Goal: Task Accomplishment & Management: Complete application form

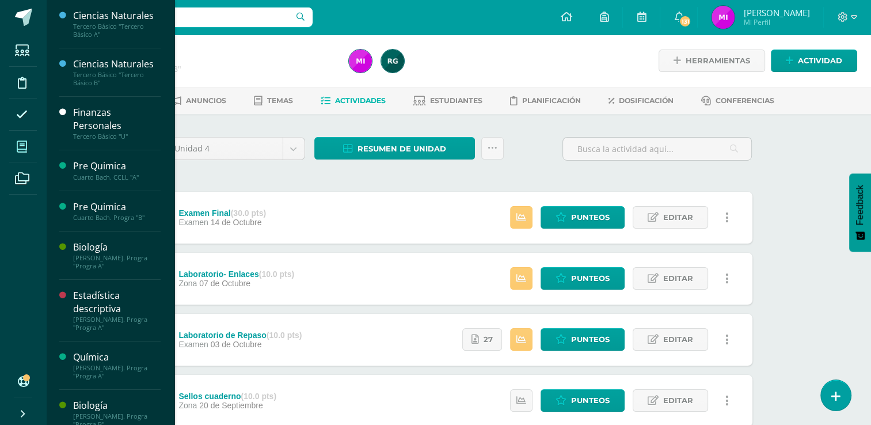
click at [18, 146] on icon at bounding box center [22, 147] width 10 height 12
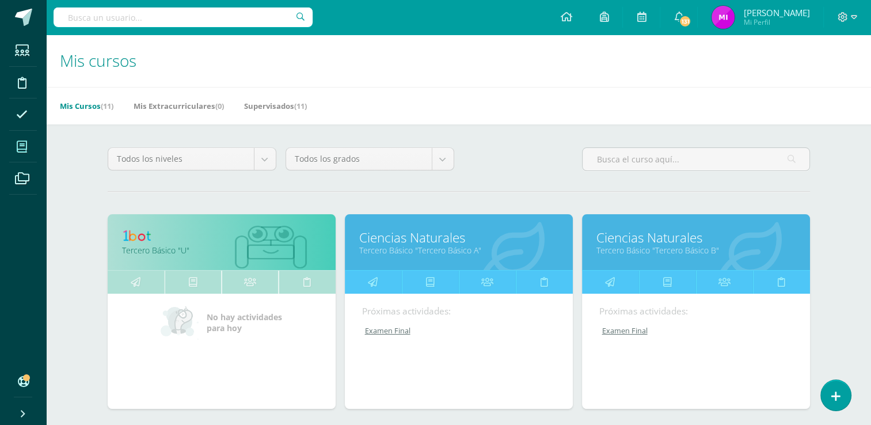
click at [532, 164] on div "Todos los niveles Todos los niveles Preprimaria Bach. Dibujo Básico Bach. CCLL …" at bounding box center [459, 163] width 712 height 33
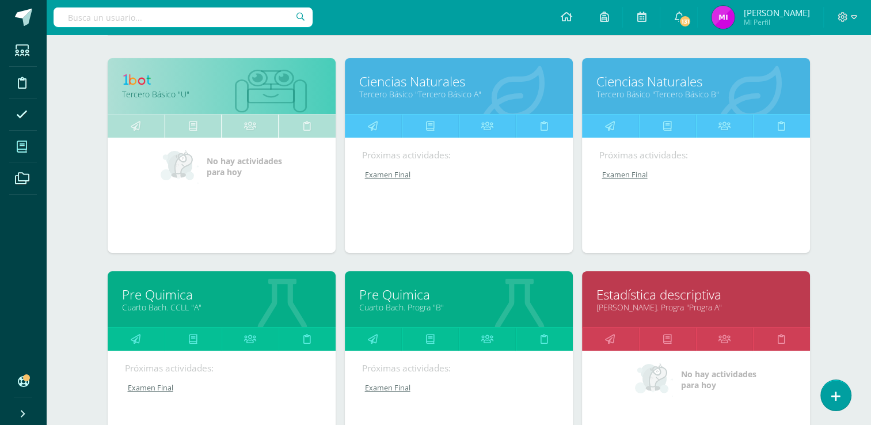
scroll to position [161, 0]
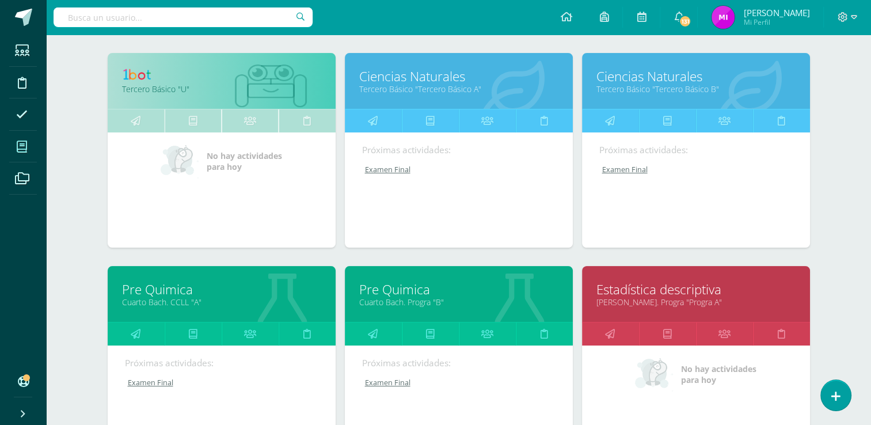
click at [627, 78] on link "Ciencias Naturales" at bounding box center [695, 76] width 199 height 18
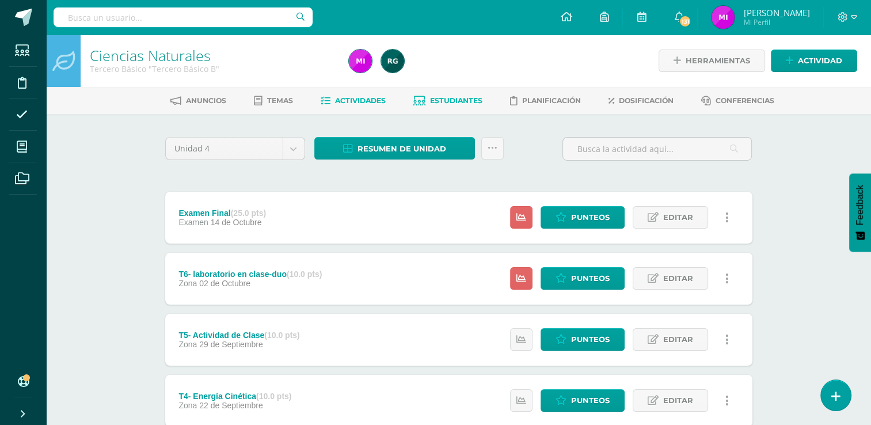
click at [454, 100] on span "Estudiantes" at bounding box center [456, 100] width 52 height 9
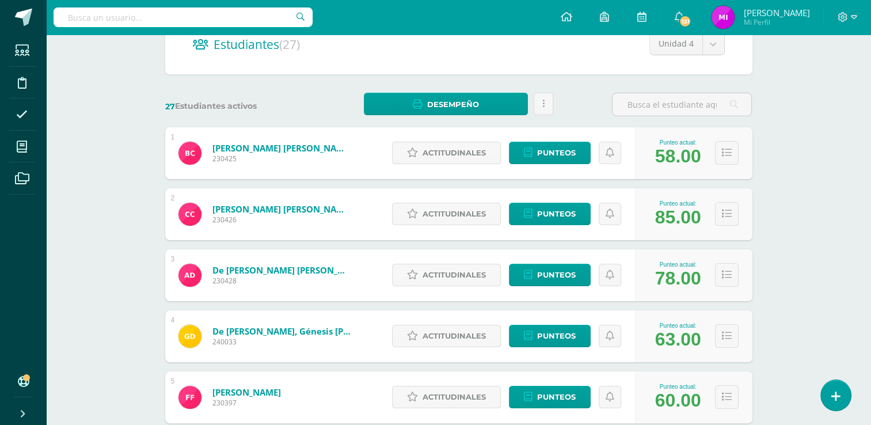
scroll to position [112, 0]
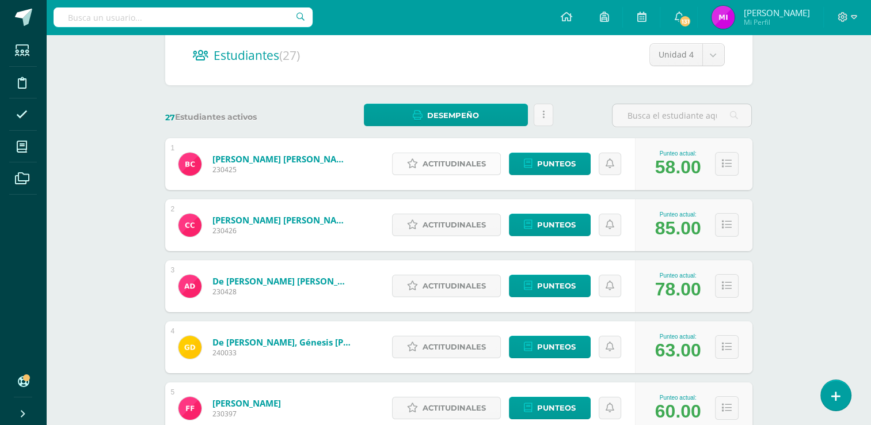
click at [455, 168] on span "Actitudinales" at bounding box center [454, 163] width 63 height 21
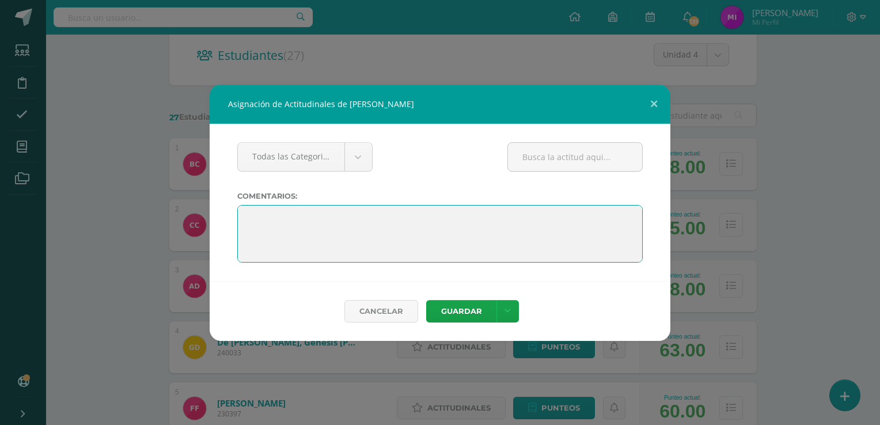
click at [323, 221] on textarea at bounding box center [439, 234] width 405 height 58
paste textarea "La motivación es lo que te pone en marcha, el hábito es lo que hace que sigas (…"
click at [296, 219] on textarea at bounding box center [439, 234] width 405 height 58
click at [594, 218] on textarea at bounding box center [439, 234] width 405 height 58
click at [374, 234] on textarea at bounding box center [439, 234] width 405 height 58
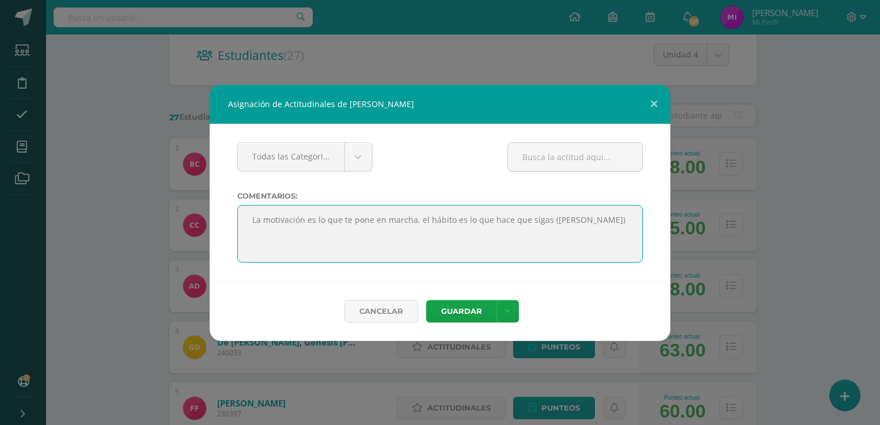
paste textarea "Una de las claves para progresar en los estudios es tener claro que se tiene la…"
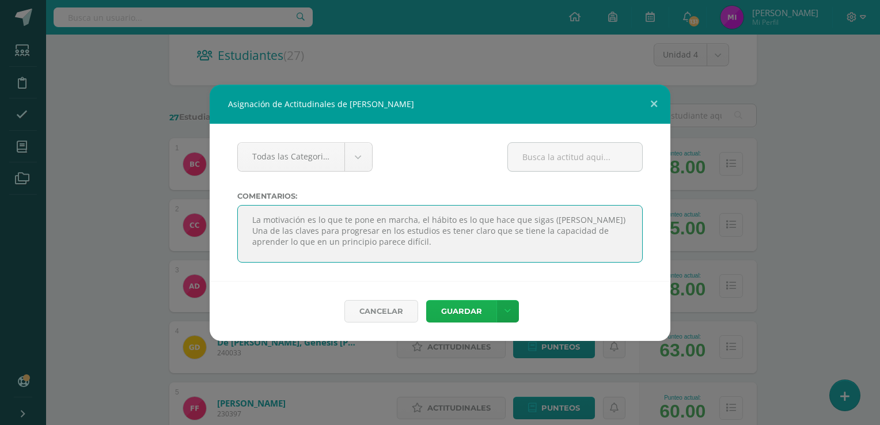
type textarea "La motivación es lo que te pone en marcha, el hábito es lo que hace que sigas (…"
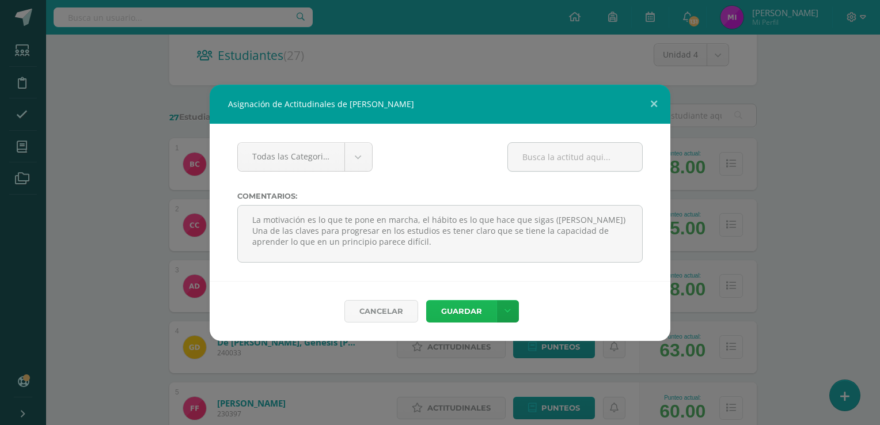
click at [467, 310] on button "Guardar" at bounding box center [461, 311] width 70 height 22
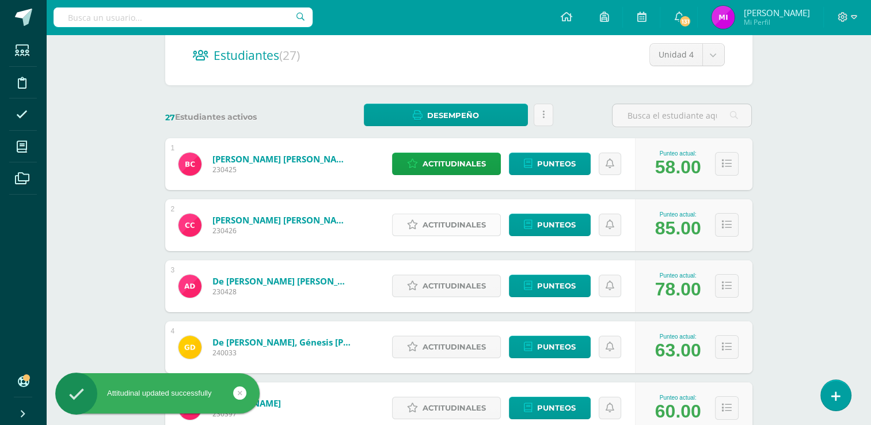
click at [447, 225] on span "Actitudinales" at bounding box center [454, 224] width 63 height 21
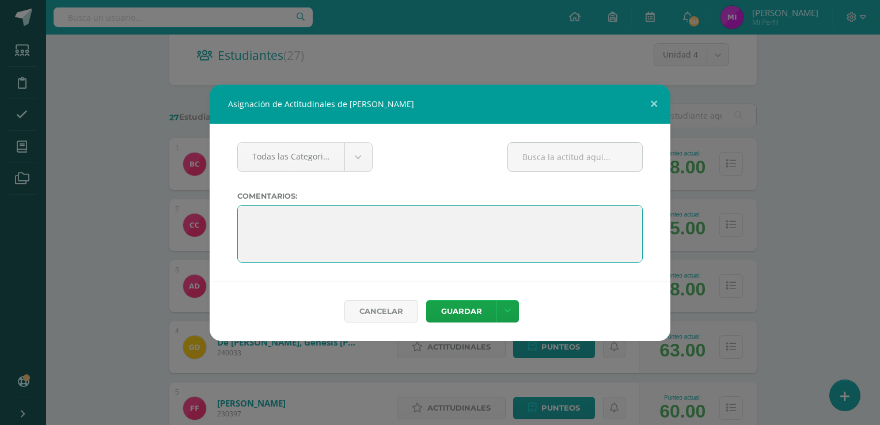
click at [418, 220] on textarea at bounding box center [439, 234] width 405 height 58
paste textarea "La calidad nunca es un accidente, siempre es resultado de un esfuerzo de la int…"
click at [295, 220] on textarea at bounding box center [439, 234] width 405 height 58
click at [309, 238] on textarea at bounding box center [439, 234] width 405 height 58
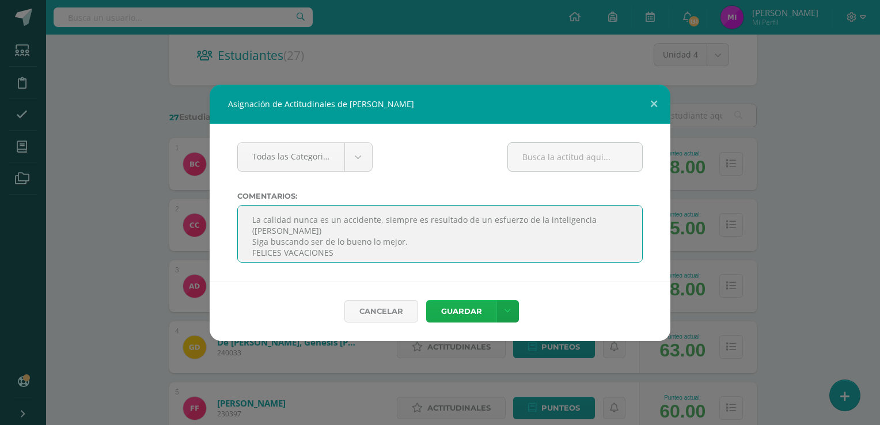
type textarea "La calidad nunca es un accidente, siempre es resultado de un esfuerzo de la int…"
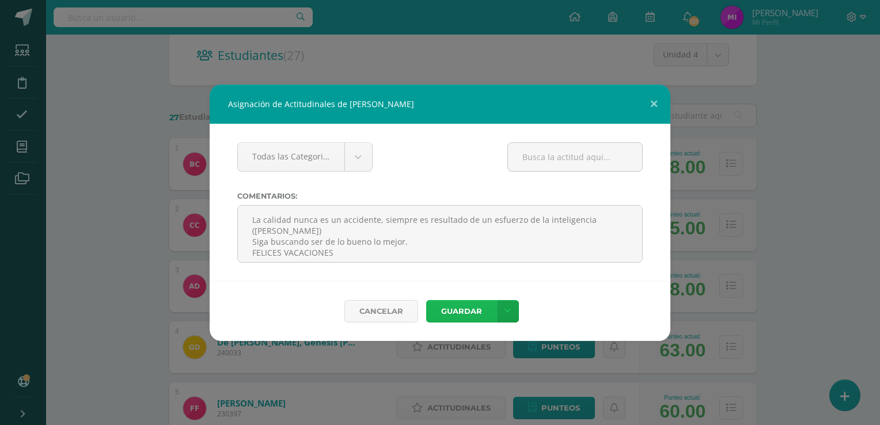
click at [463, 310] on button "Guardar" at bounding box center [461, 311] width 70 height 22
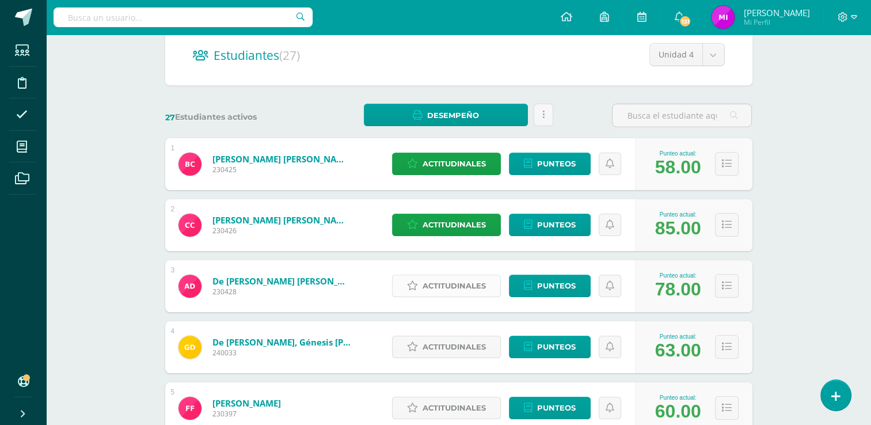
click at [456, 286] on span "Actitudinales" at bounding box center [454, 285] width 63 height 21
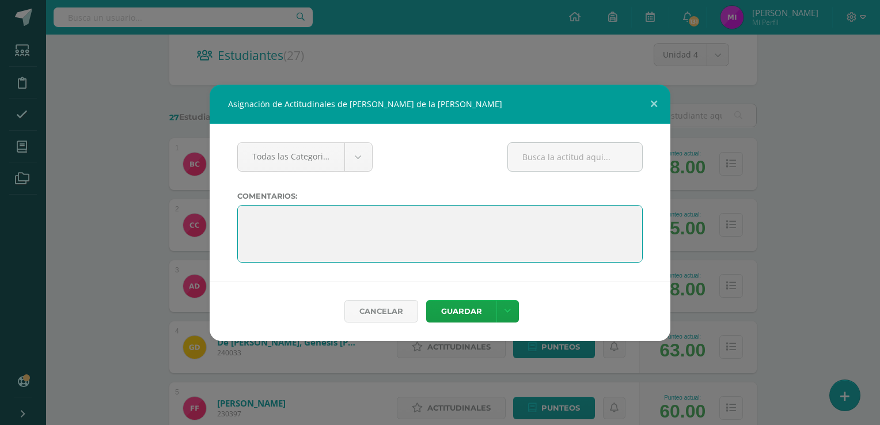
click at [408, 232] on textarea at bounding box center [439, 234] width 405 height 58
paste textarea "Estudiar es potenciar los talentos propios. Este pensamiento puede servir de ay…"
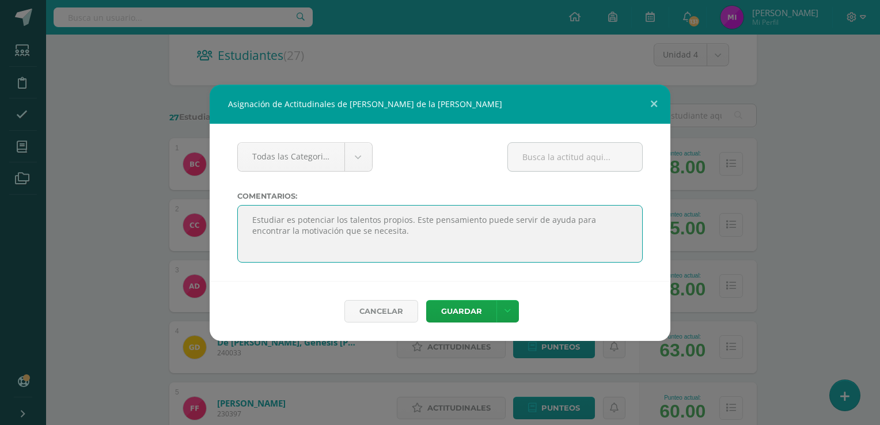
click at [279, 217] on textarea at bounding box center [439, 234] width 405 height 58
click at [416, 235] on textarea at bounding box center [439, 234] width 405 height 58
type textarea "Estudiar es potenciar los talentos propios. Este pensamiento puede servir de ay…"
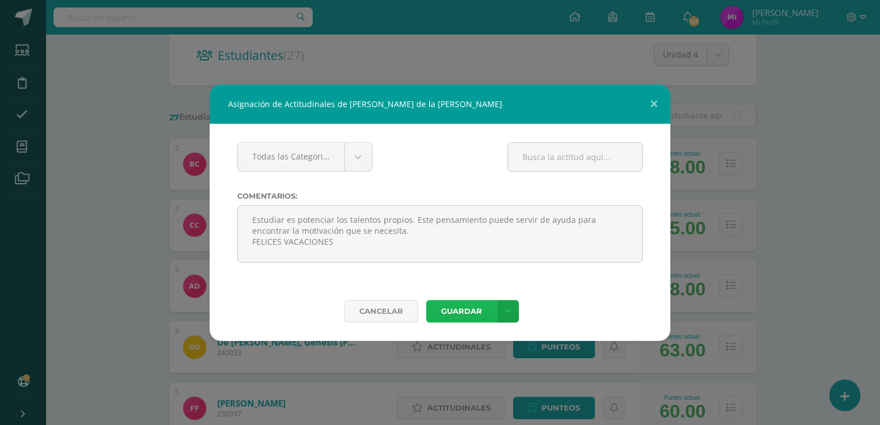
click at [460, 309] on button "Guardar" at bounding box center [461, 311] width 70 height 22
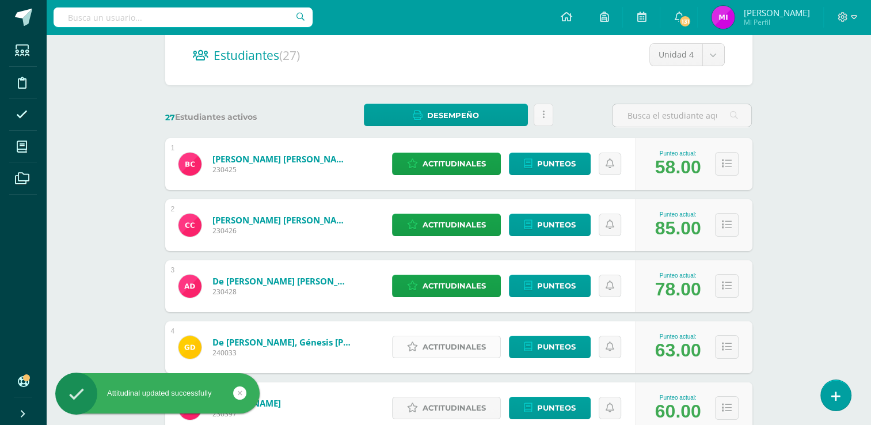
click at [447, 341] on span "Actitudinales" at bounding box center [454, 346] width 63 height 21
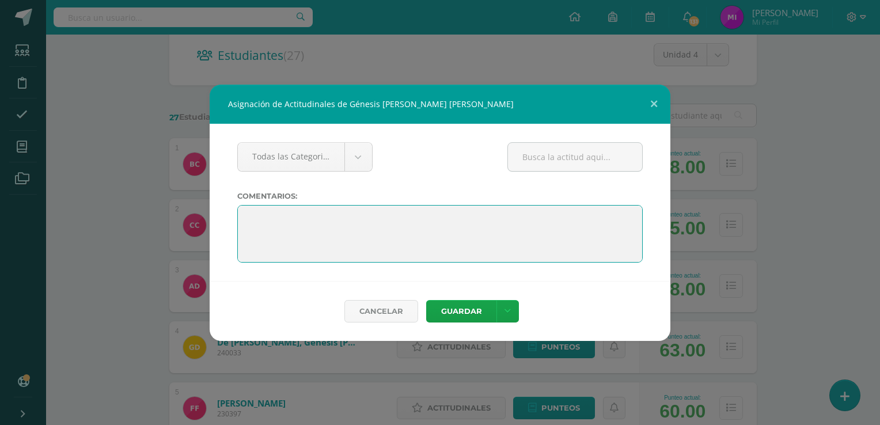
click at [363, 216] on textarea at bounding box center [439, 234] width 405 height 58
paste textarea "Emplea todos tus esfuerzos, incluso cuando las posibilidades jueguen en tu cont…"
click at [299, 219] on textarea at bounding box center [439, 234] width 405 height 58
click at [564, 223] on textarea at bounding box center [439, 234] width 405 height 58
click at [354, 233] on textarea at bounding box center [439, 234] width 405 height 58
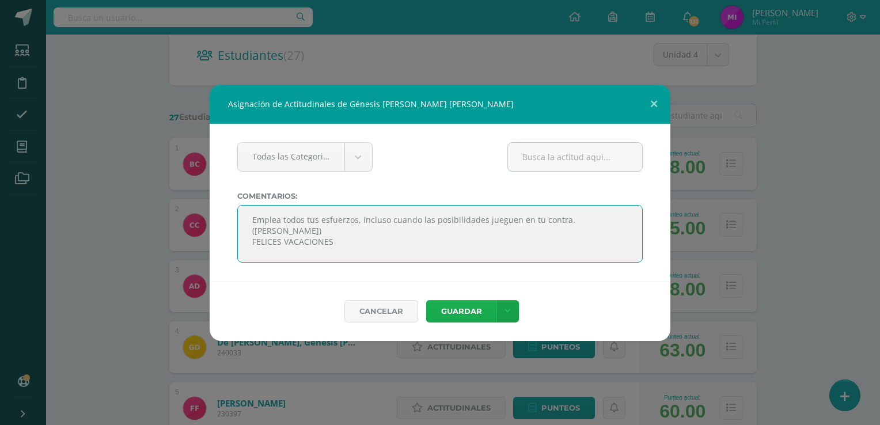
type textarea "Emplea todos tus esfuerzos, incluso cuando las posibilidades jueguen en tu cont…"
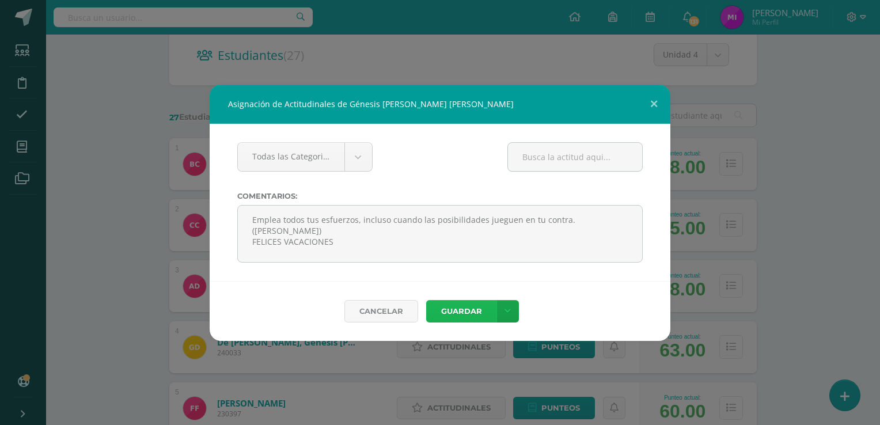
click at [463, 307] on button "Guardar" at bounding box center [461, 311] width 70 height 22
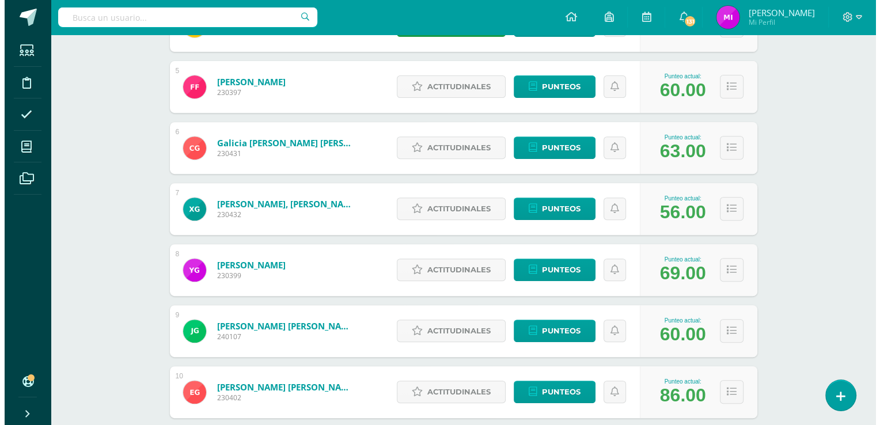
scroll to position [435, 0]
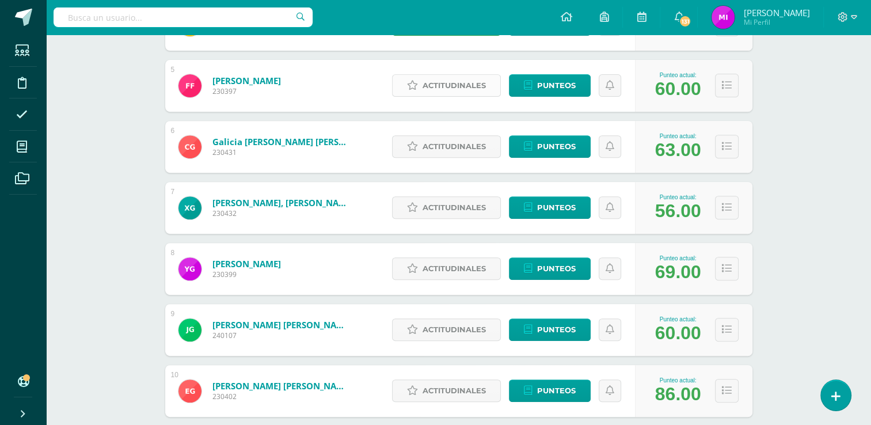
click at [444, 86] on span "Actitudinales" at bounding box center [454, 85] width 63 height 21
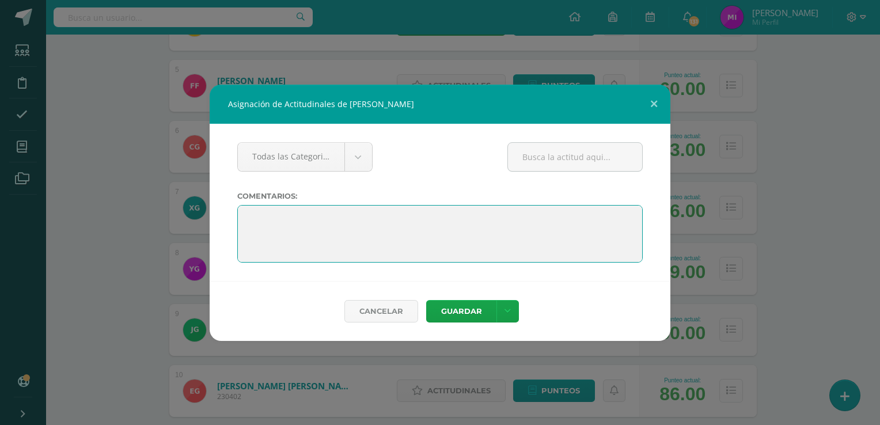
click at [394, 214] on textarea at bounding box center [439, 234] width 405 height 58
click at [436, 219] on textarea at bounding box center [439, 234] width 405 height 58
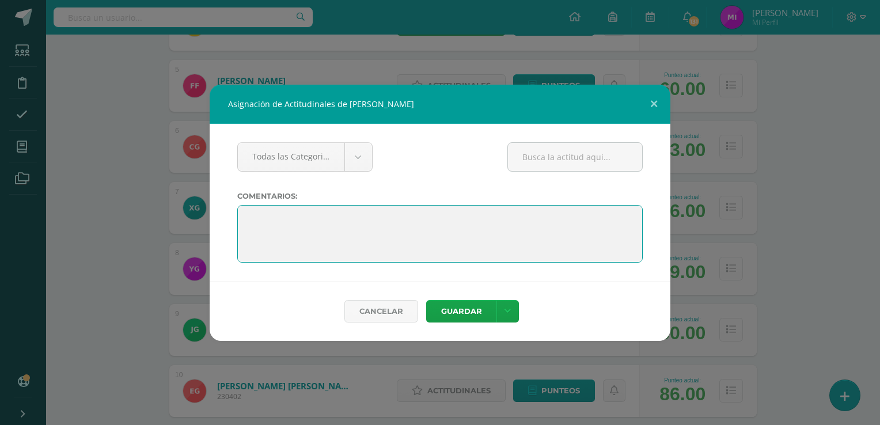
click at [436, 219] on textarea at bounding box center [439, 234] width 405 height 58
click at [428, 223] on textarea at bounding box center [439, 234] width 405 height 58
paste textarea "Lo maravilloso de aprender algo es que nadie puede arrebatárnoslo (B. B. King)"
click at [486, 241] on textarea at bounding box center [439, 234] width 405 height 58
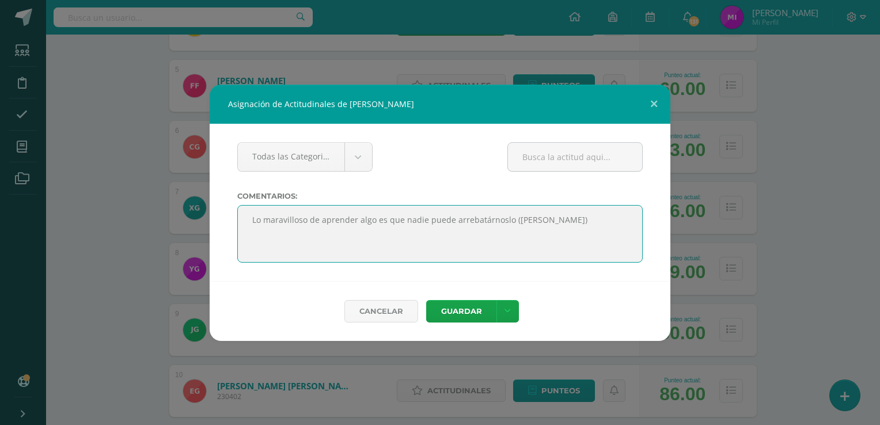
click at [486, 241] on textarea at bounding box center [439, 234] width 405 height 58
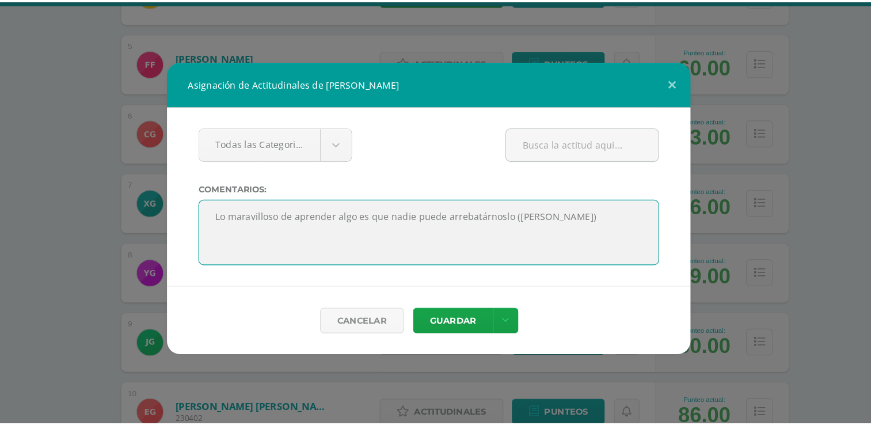
scroll to position [434, 0]
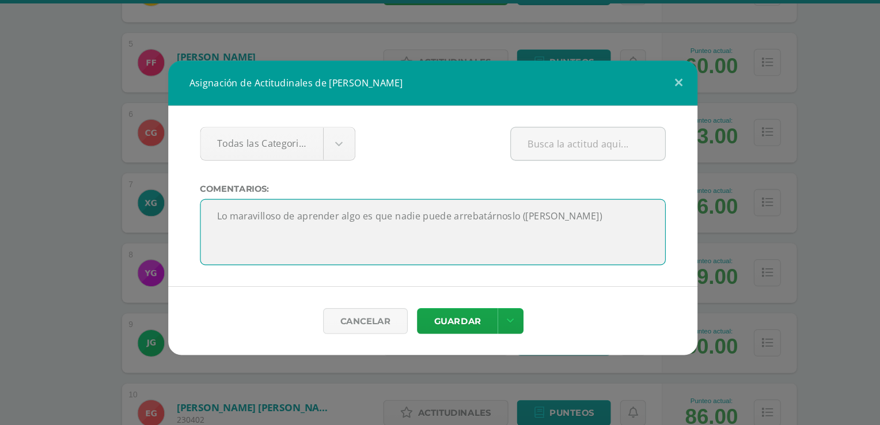
click at [395, 233] on textarea at bounding box center [439, 234] width 405 height 58
click at [299, 221] on textarea at bounding box center [439, 234] width 405 height 58
click at [581, 222] on textarea at bounding box center [439, 234] width 405 height 58
type textarea "Lo maravilloso de aprender algo es que nadie puede arrebatárnoslo (B. B. King) …"
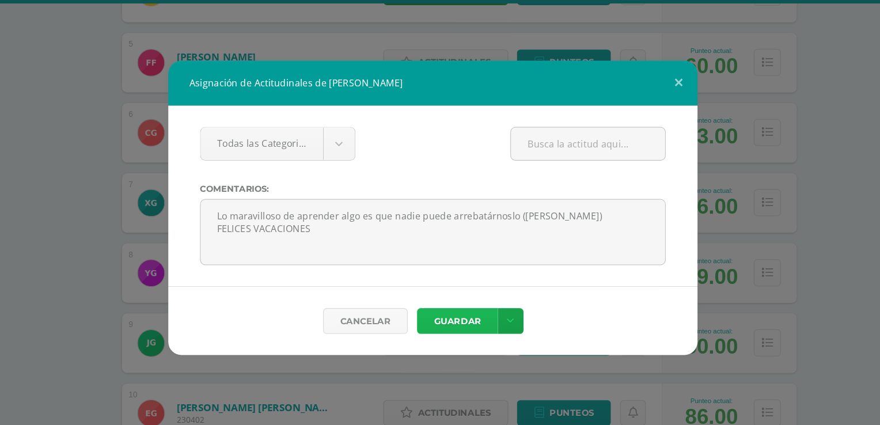
click at [473, 302] on button "Guardar" at bounding box center [461, 311] width 70 height 22
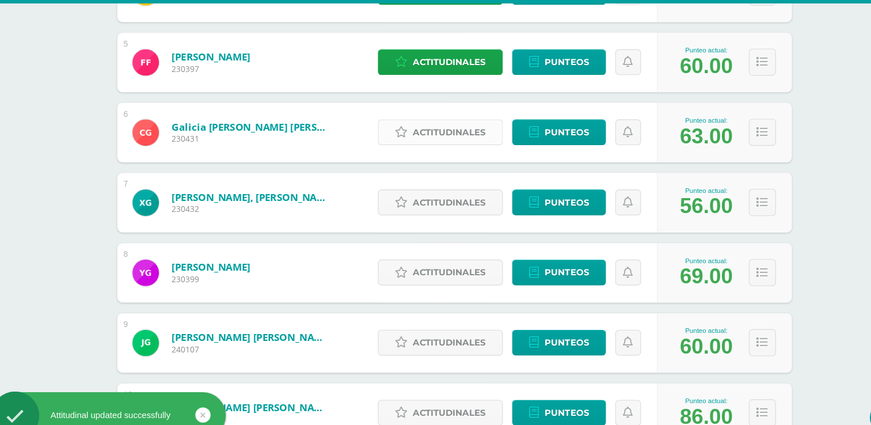
click at [437, 146] on span "Actitudinales" at bounding box center [454, 146] width 63 height 21
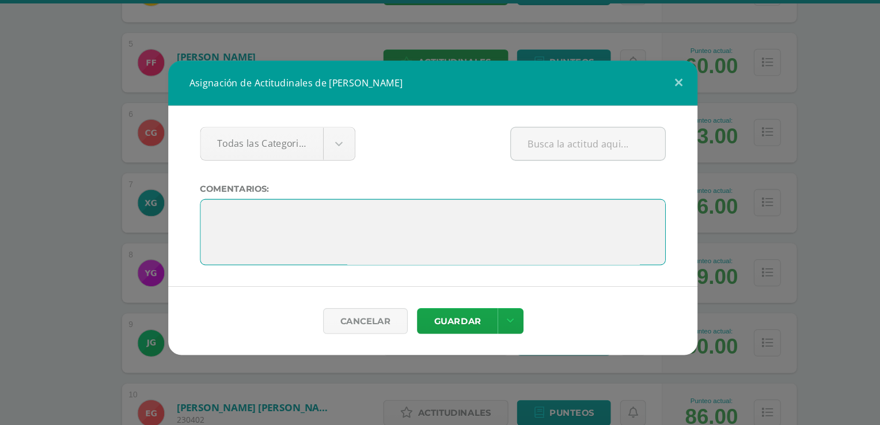
click at [387, 245] on textarea at bounding box center [439, 234] width 405 height 58
click at [323, 214] on textarea at bounding box center [439, 234] width 405 height 58
paste textarea "La fuerza de nuestra rutina diaria nos conducirá al éxito, tanto en los estudio…"
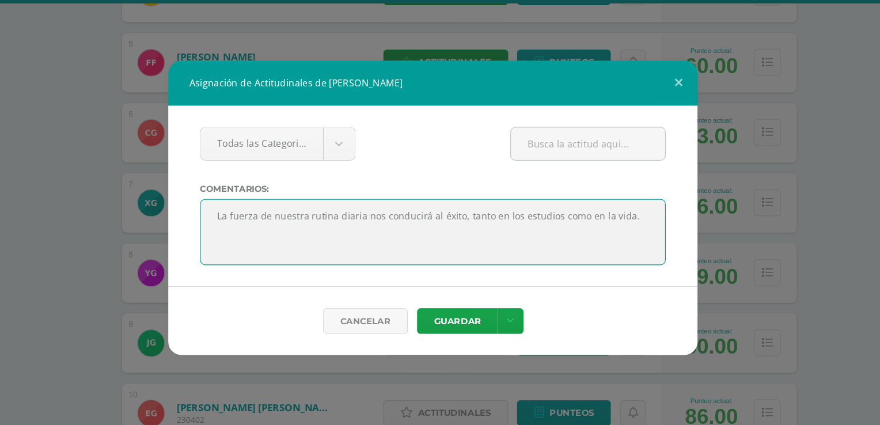
click at [301, 219] on textarea at bounding box center [439, 234] width 405 height 58
click at [617, 225] on textarea at bounding box center [439, 234] width 405 height 58
click at [295, 236] on textarea at bounding box center [439, 234] width 405 height 58
click at [298, 234] on textarea at bounding box center [439, 234] width 405 height 58
type textarea "La fuerza de nuestra rutina diaria nos conducirá al éxito, tanto en los estudio…"
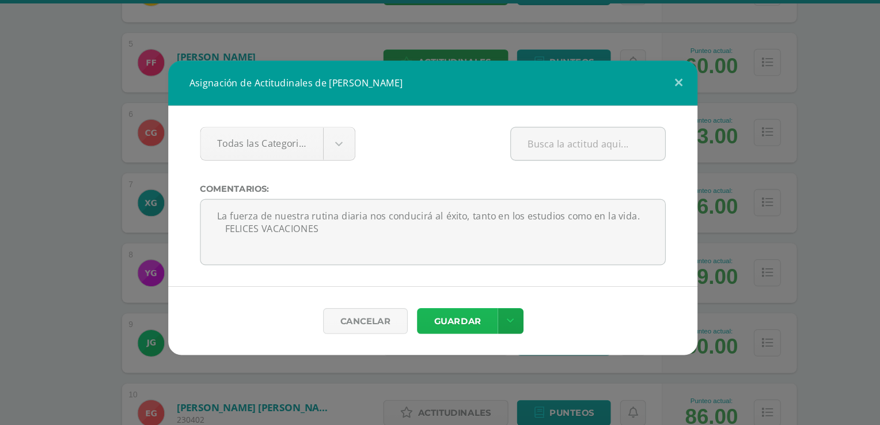
click at [466, 313] on button "Guardar" at bounding box center [461, 311] width 70 height 22
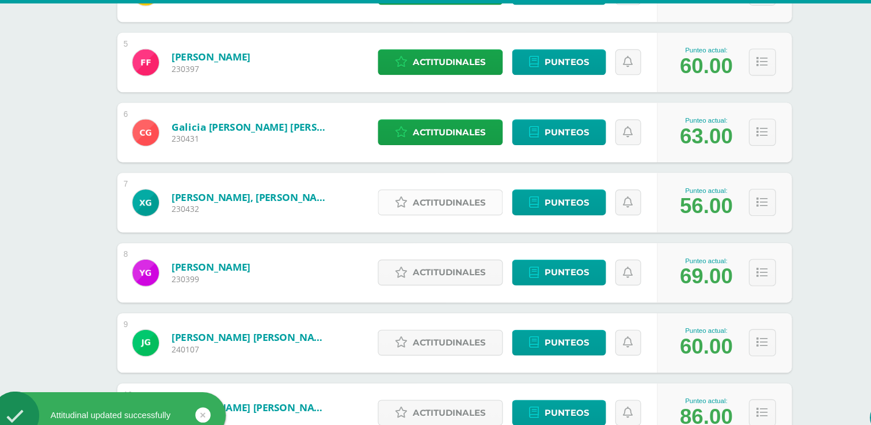
click at [447, 208] on span "Actitudinales" at bounding box center [454, 207] width 63 height 21
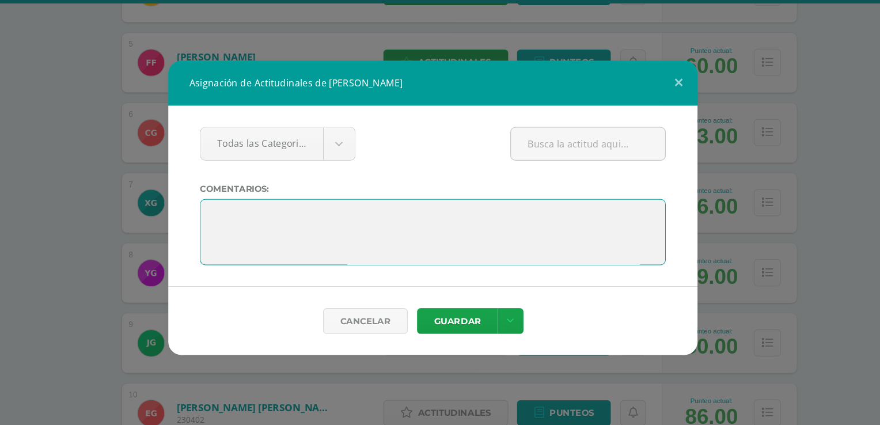
click at [383, 226] on textarea at bounding box center [439, 234] width 405 height 58
paste textarea "La posibilidad de tener éxito no le es negada a nadie si se dan una serie de re…"
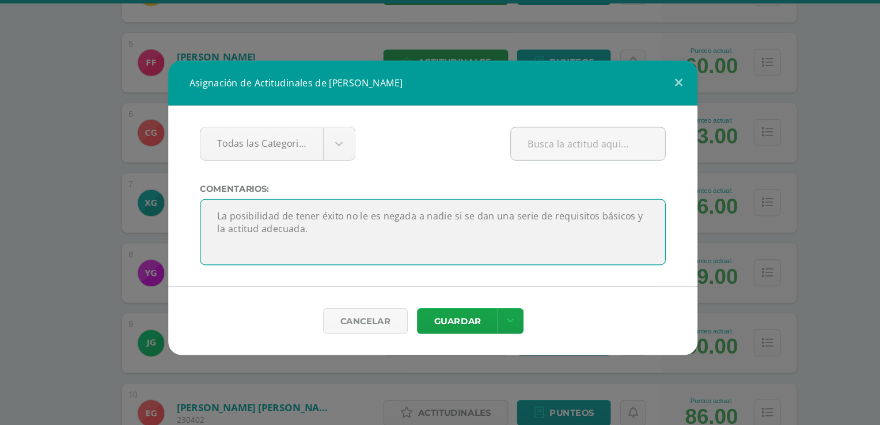
click at [298, 232] on textarea at bounding box center [439, 234] width 405 height 58
click at [329, 230] on textarea at bounding box center [439, 234] width 405 height 58
type textarea "La posibilidad de tener éxito no le es negada a nadie si se dan una serie de re…"
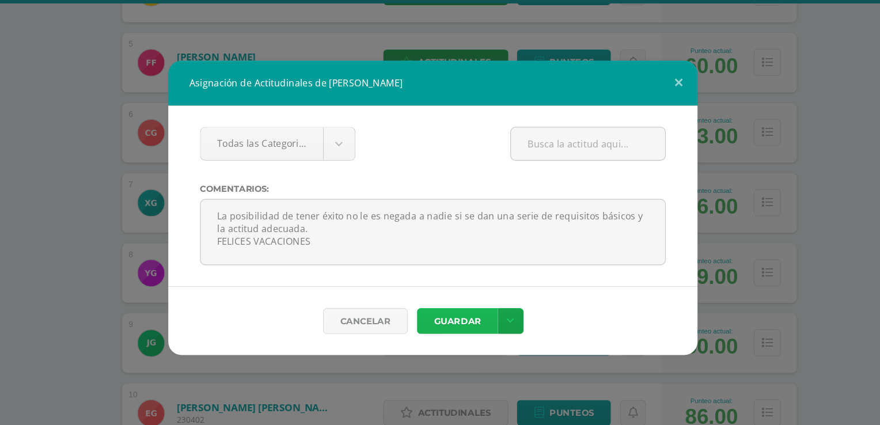
click at [456, 310] on button "Guardar" at bounding box center [461, 311] width 70 height 22
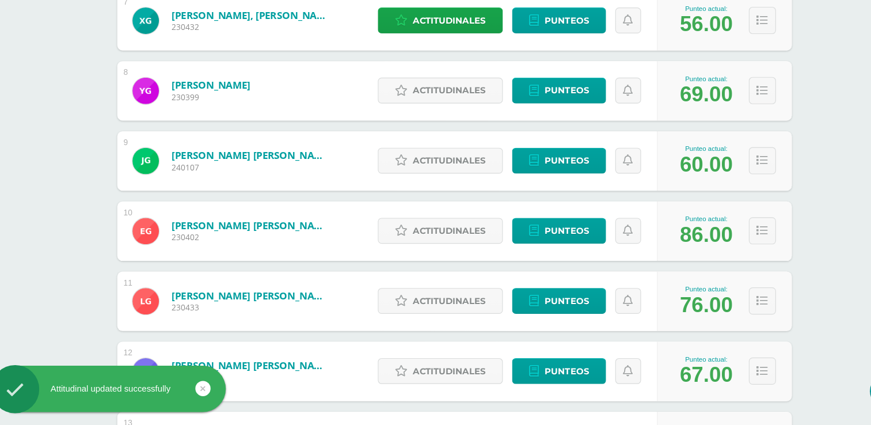
scroll to position [572, 0]
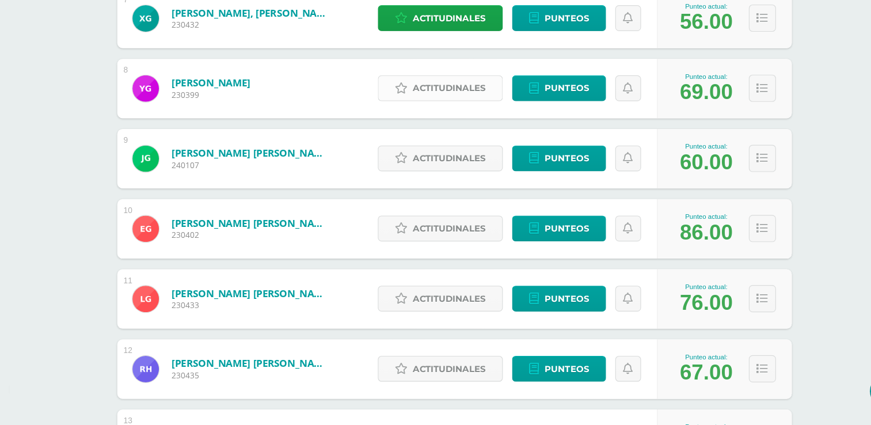
click at [452, 130] on span "Actitudinales" at bounding box center [454, 131] width 63 height 21
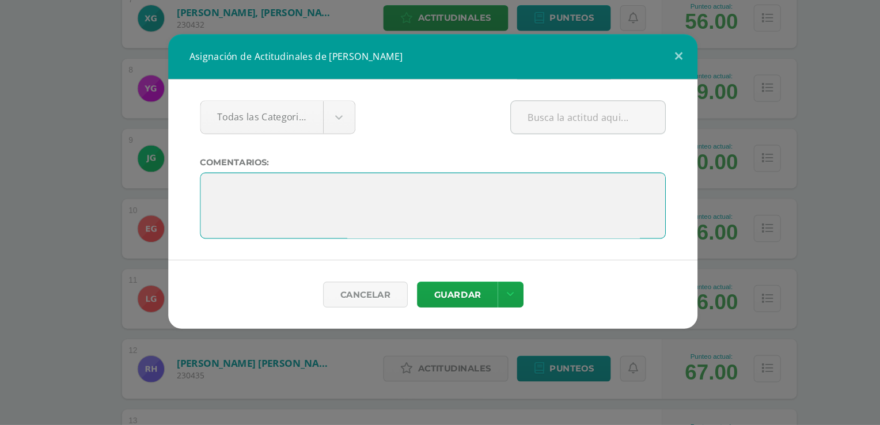
click at [356, 216] on textarea at bounding box center [439, 234] width 405 height 58
paste textarea "Estudiar hoy es algo que tendrá repercusiones en el futuro en el que vivamos."
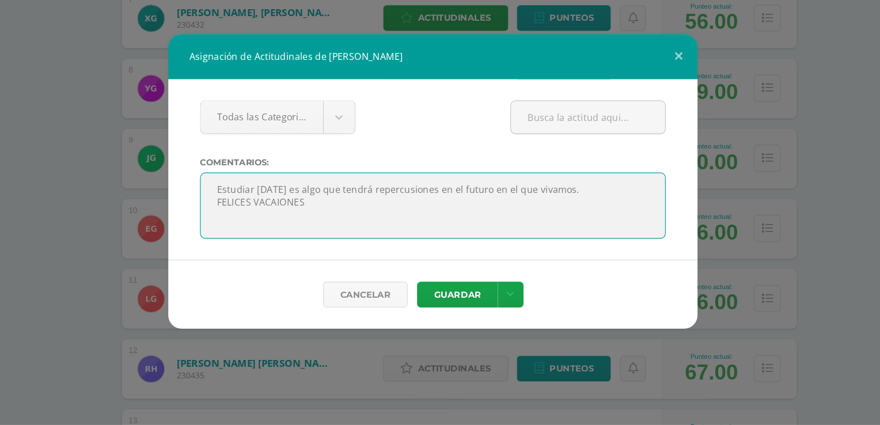
click at [301, 230] on textarea at bounding box center [439, 234] width 405 height 58
click at [301, 216] on textarea at bounding box center [439, 234] width 405 height 58
type textarea "Estudiar hoy es algo que tendrá repercusiones en el futuro en el que vivamos. F…"
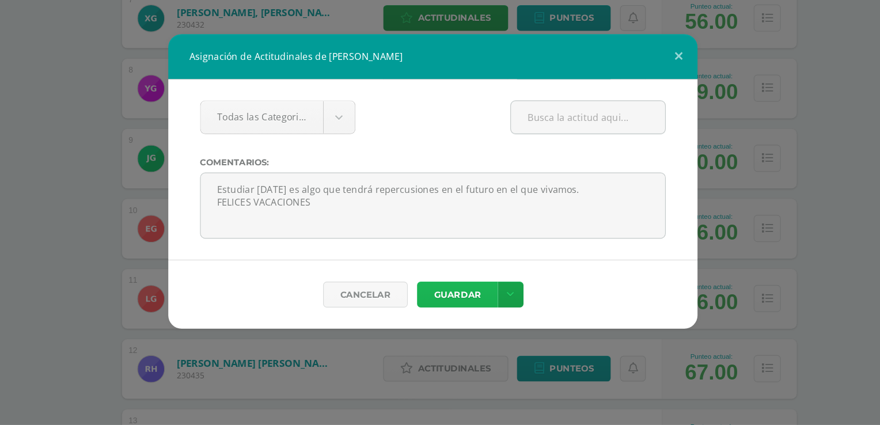
click at [464, 311] on button "Guardar" at bounding box center [461, 311] width 70 height 22
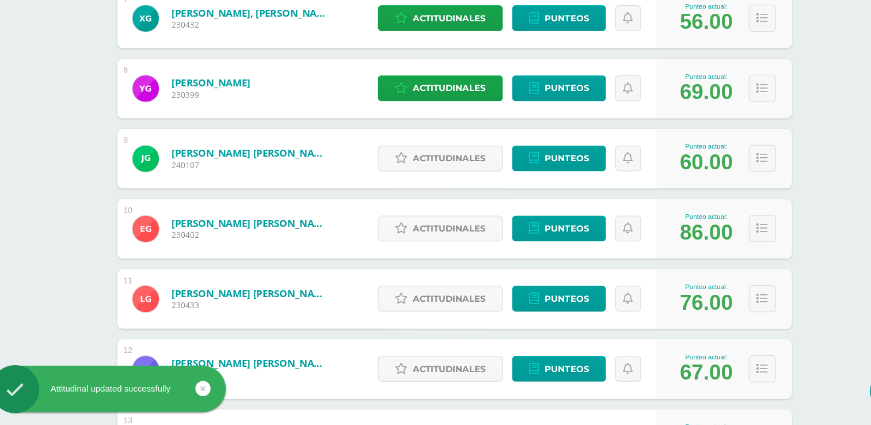
click at [775, 256] on div "Ciencias Naturales Tercero Básico "Tercero Básico B" Herramientas Detalle de as…" at bounding box center [458, 428] width 825 height 1931
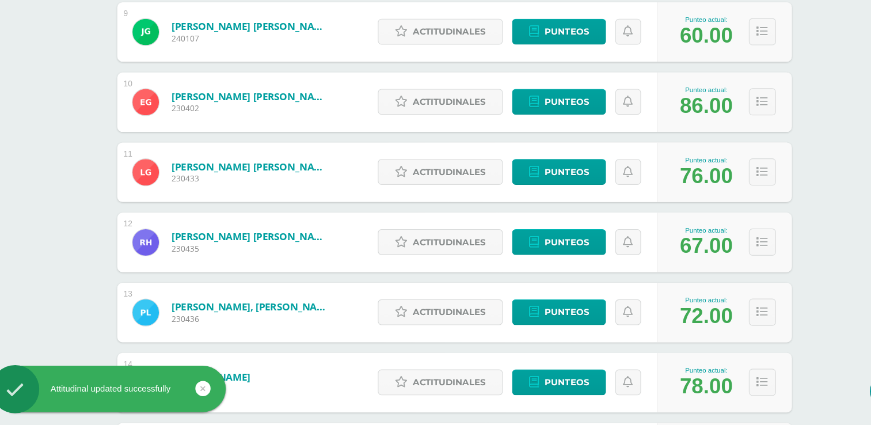
scroll to position [687, 0]
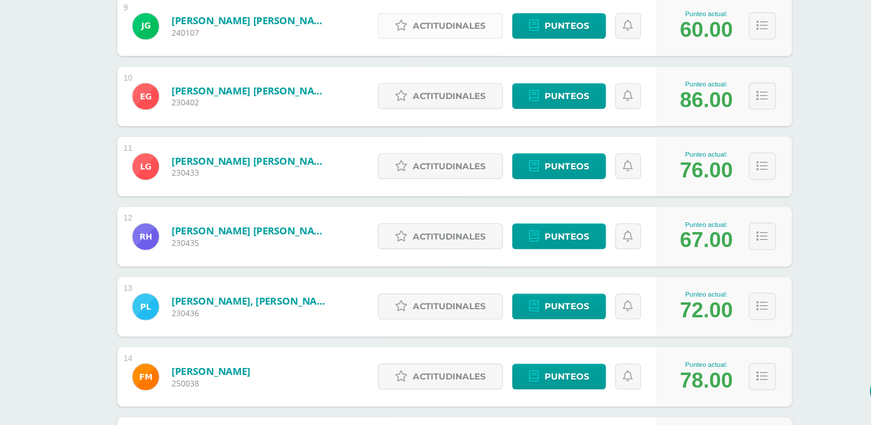
click at [440, 82] on span "Actitudinales" at bounding box center [454, 77] width 63 height 21
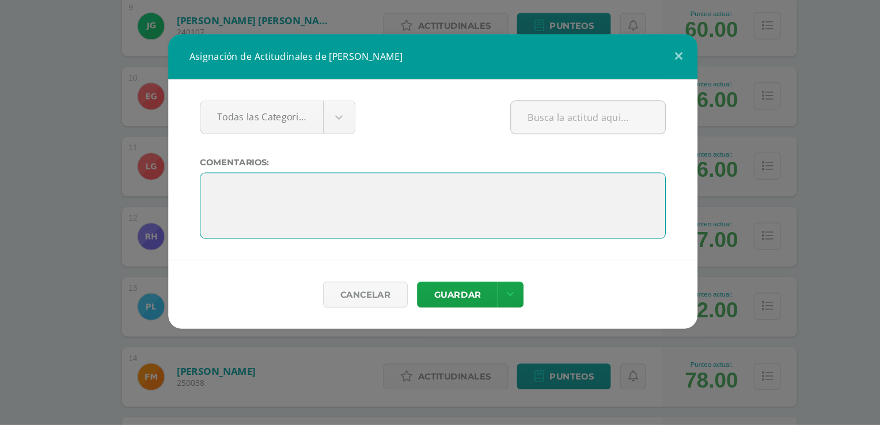
click at [326, 214] on textarea at bounding box center [439, 234] width 405 height 58
paste textarea "Una manera ingeniosa de recordar que el éxito es algo cuyo ingrediente indispen…"
click at [302, 216] on textarea at bounding box center [439, 234] width 405 height 58
click at [310, 232] on textarea at bounding box center [439, 234] width 405 height 58
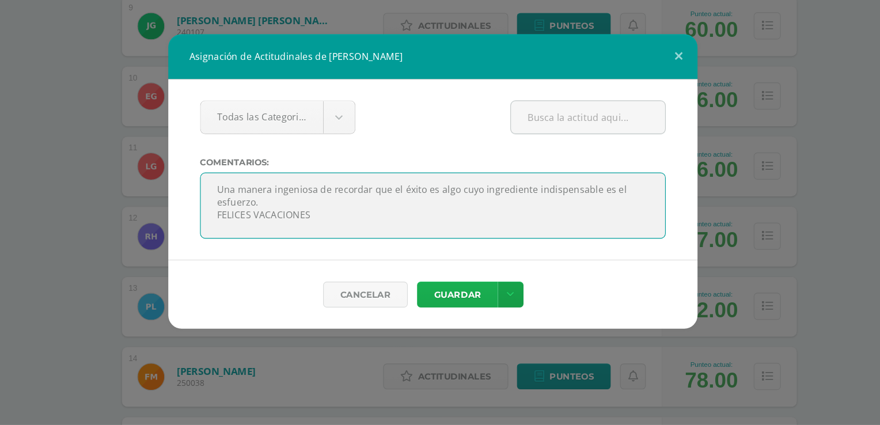
type textarea "Una manera ingeniosa de recordar que el éxito es algo cuyo ingrediente indispen…"
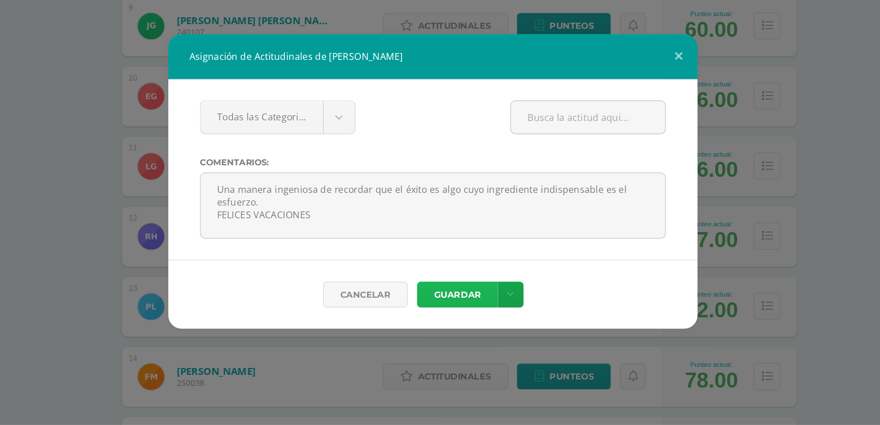
click at [462, 311] on button "Guardar" at bounding box center [461, 311] width 70 height 22
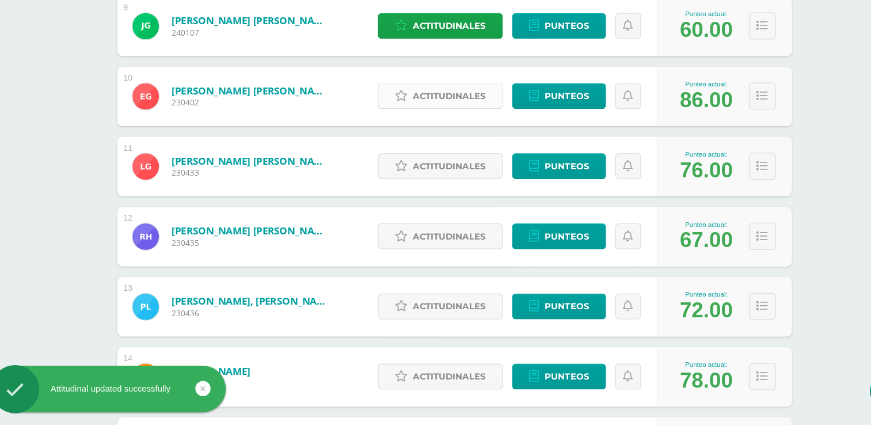
click at [446, 140] on span "Actitudinales" at bounding box center [454, 138] width 63 height 21
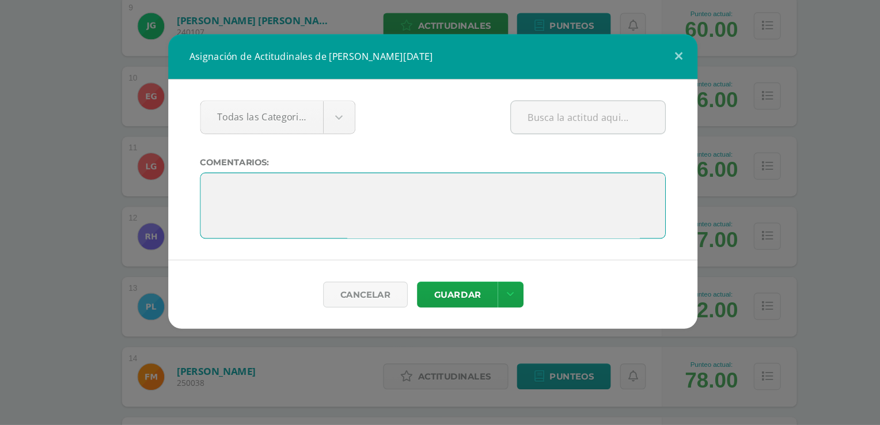
click at [350, 227] on textarea at bounding box center [439, 234] width 405 height 58
paste textarea "La paciencia, la perseverancia y el sudor hacen una combinación invencible para…"
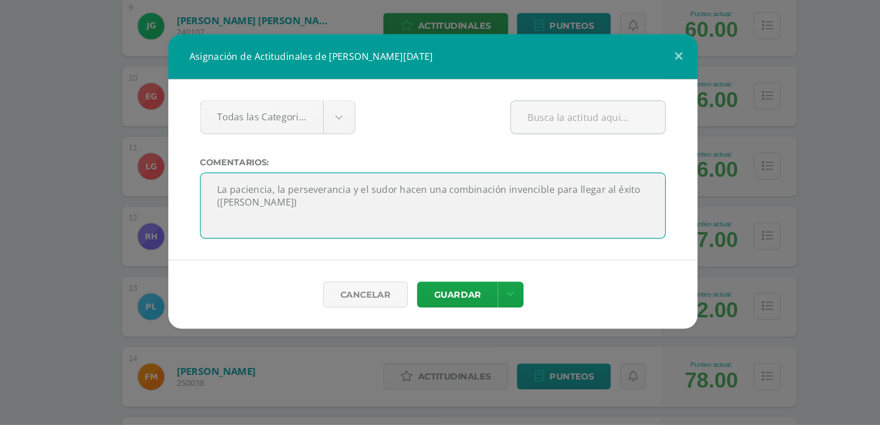
click at [302, 230] on textarea at bounding box center [439, 234] width 405 height 58
click at [362, 243] on textarea at bounding box center [439, 234] width 405 height 58
click at [258, 253] on textarea at bounding box center [439, 234] width 405 height 58
type textarea "La paciencia, la perseverancia y el sudor hacen una combinación invencible para…"
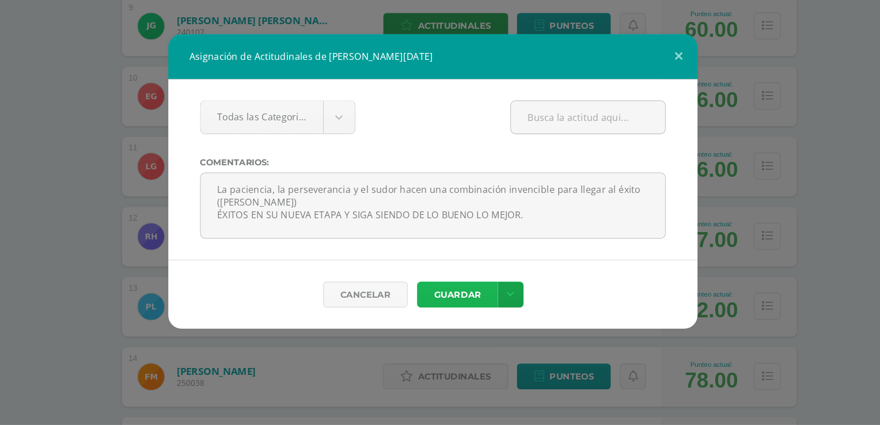
click at [466, 313] on button "Guardar" at bounding box center [461, 311] width 70 height 22
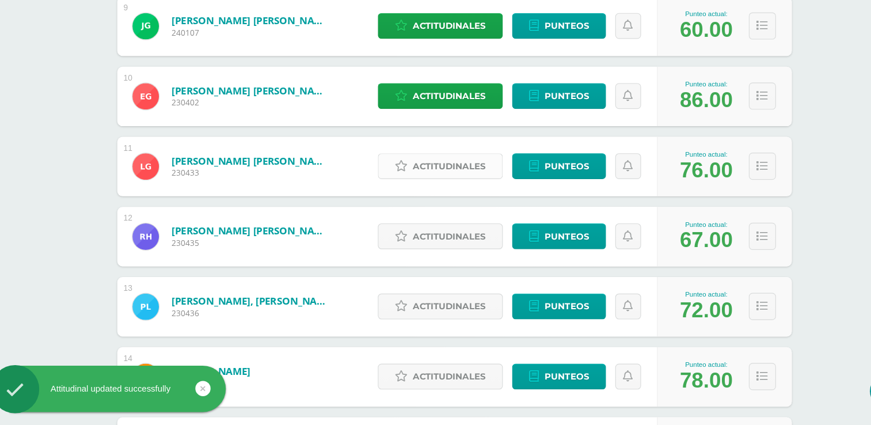
click at [465, 198] on span "Actitudinales" at bounding box center [454, 199] width 63 height 21
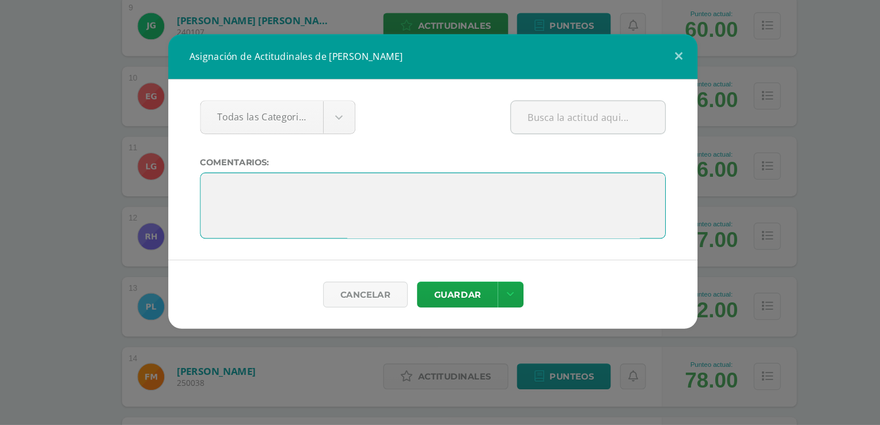
click at [291, 208] on textarea at bounding box center [439, 234] width 405 height 58
paste textarea "La perseverancia puede transformar el fracaso en un logro extraordinario (Matt …"
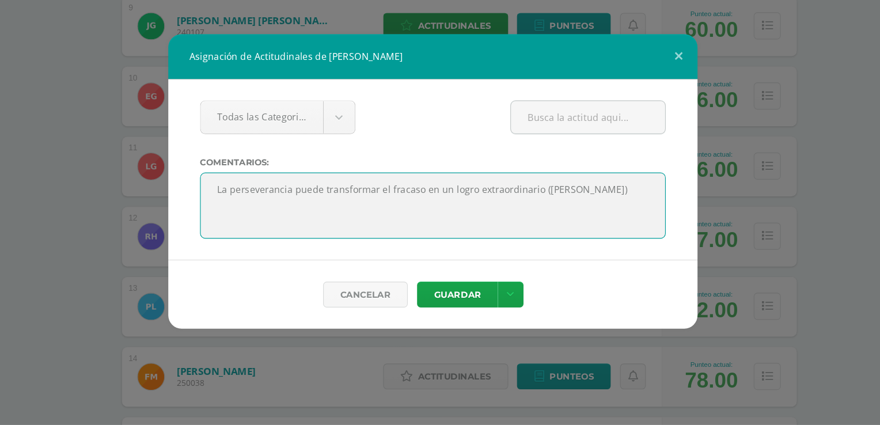
click at [285, 222] on textarea at bounding box center [439, 234] width 405 height 58
click at [589, 222] on textarea at bounding box center [439, 234] width 405 height 58
type textarea "La perseverancia puede transformar el fracaso en un logro extraordinario (Matt …"
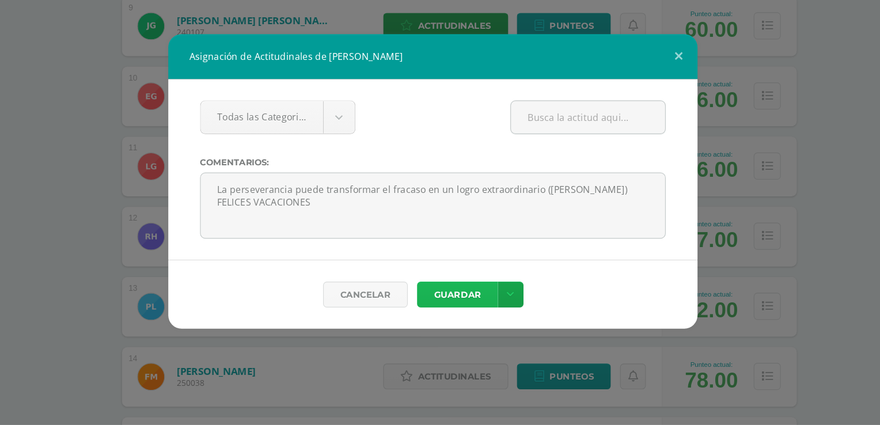
click at [465, 313] on button "Guardar" at bounding box center [461, 311] width 70 height 22
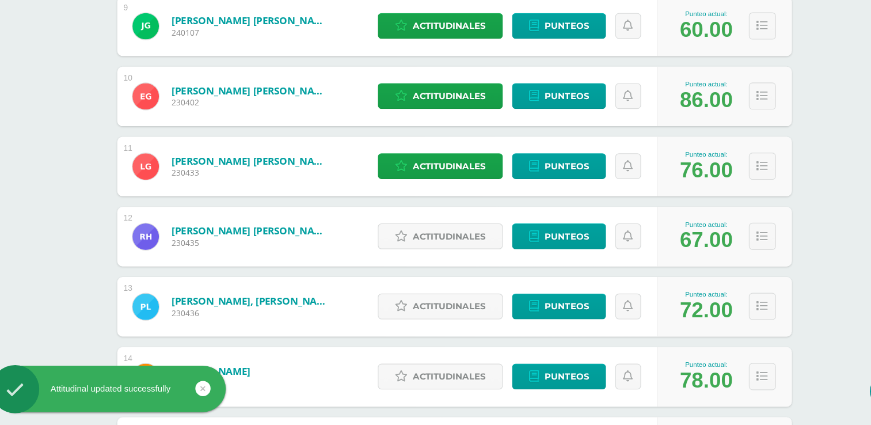
click at [793, 235] on div "Ciencias Naturales Tercero Básico "Tercero Básico B" Herramientas Detalle de as…" at bounding box center [458, 313] width 825 height 1931
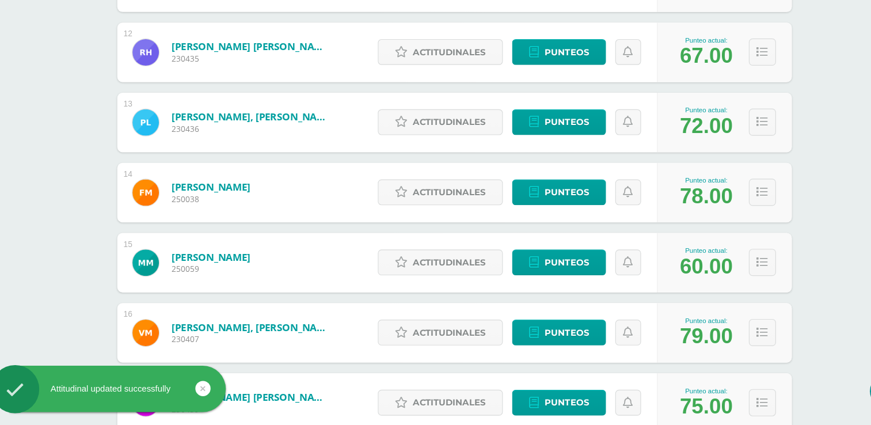
scroll to position [848, 0]
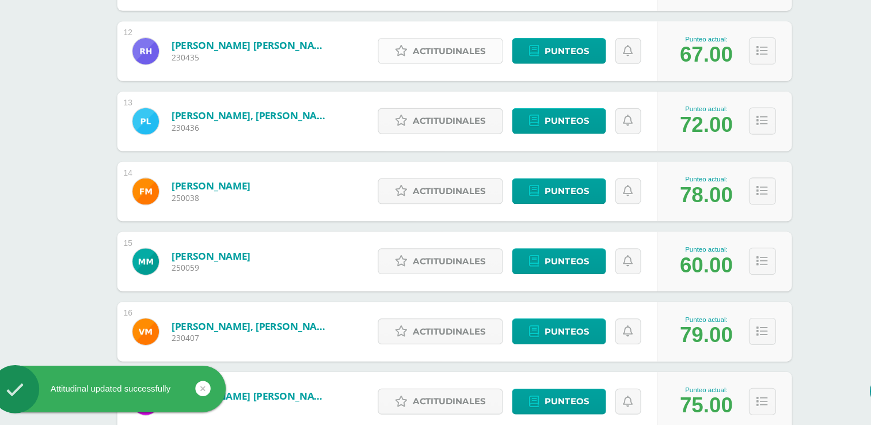
click at [443, 97] on span "Actitudinales" at bounding box center [454, 99] width 63 height 21
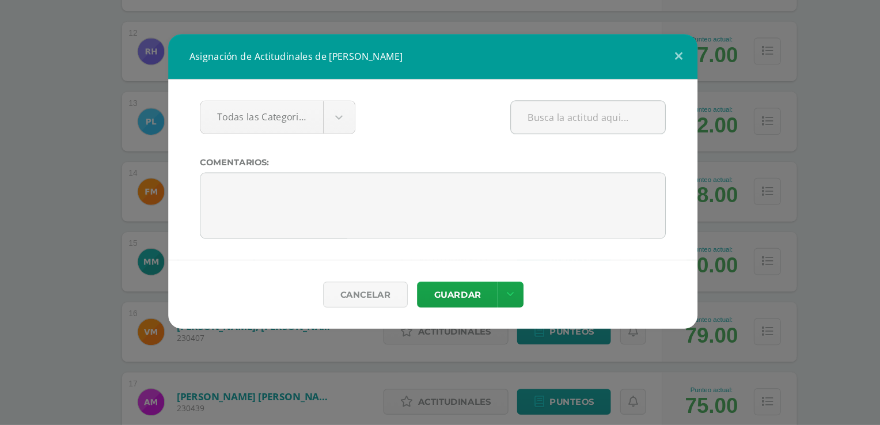
click at [376, 265] on div "Todas las Categorias Todas las Categorias Sin Categoría Comentarios:" at bounding box center [440, 202] width 461 height 157
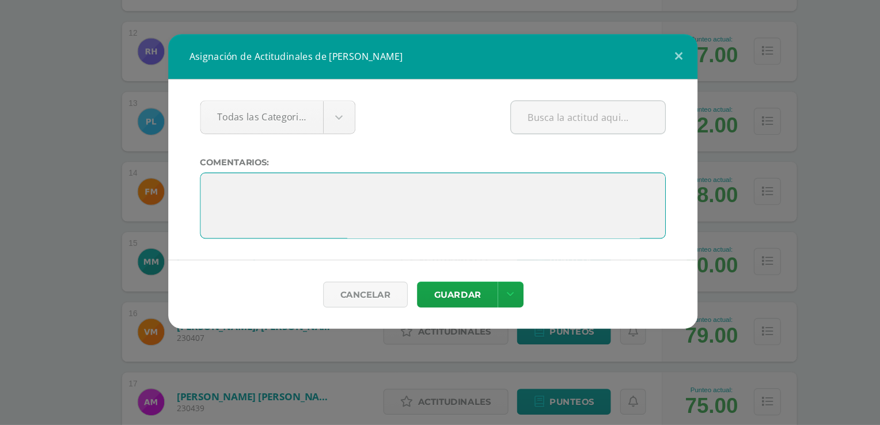
click at [359, 227] on textarea at bounding box center [439, 234] width 405 height 58
paste textarea "El éxito depende del esfuerzo (Sófocles)"
click at [305, 216] on textarea at bounding box center [439, 234] width 405 height 58
click at [416, 222] on textarea at bounding box center [439, 234] width 405 height 58
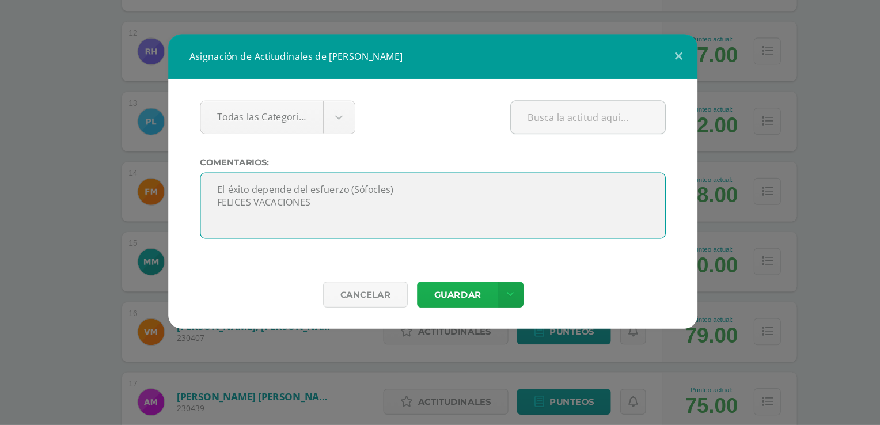
type textarea "El éxito depende del esfuerzo (Sófocles) FELICES VACACIONES"
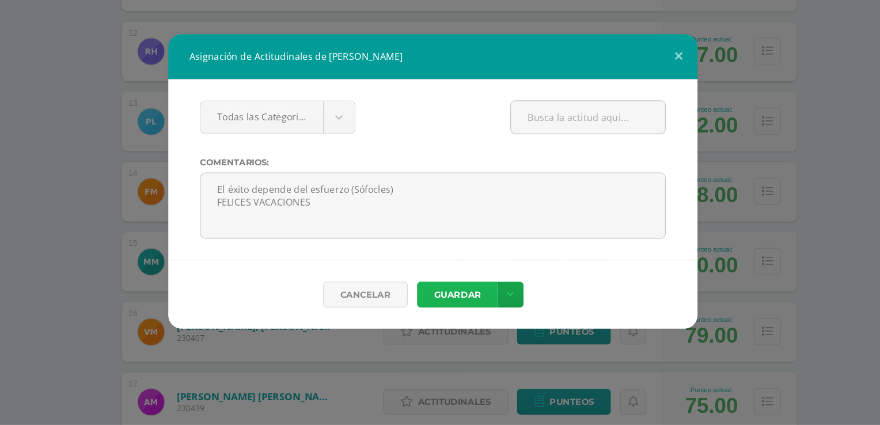
click at [461, 306] on button "Guardar" at bounding box center [461, 311] width 70 height 22
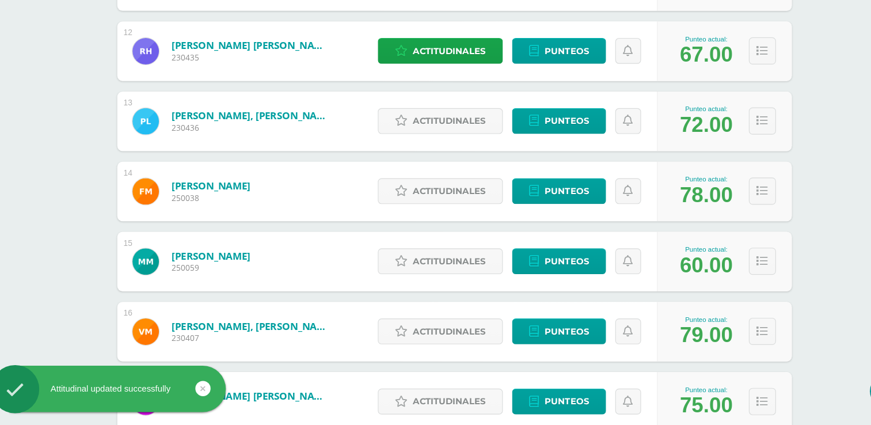
click at [789, 228] on div "Ciencias Naturales Tercero Básico "Tercero Básico B" Herramientas Detalle de as…" at bounding box center [458, 152] width 825 height 1931
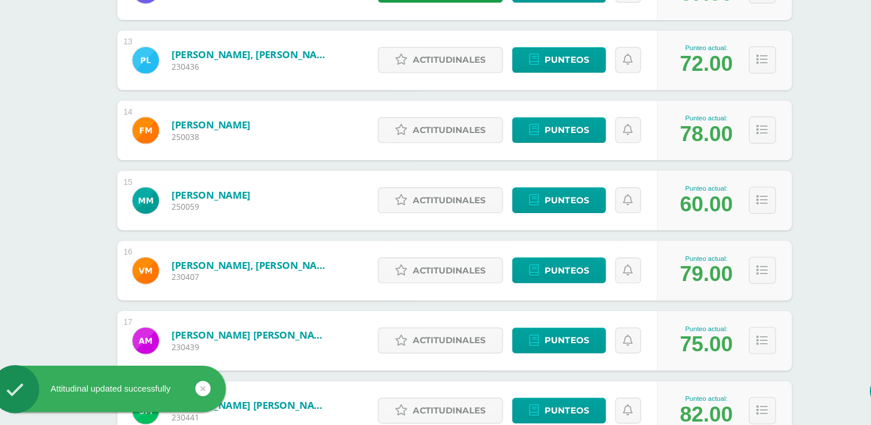
scroll to position [917, 0]
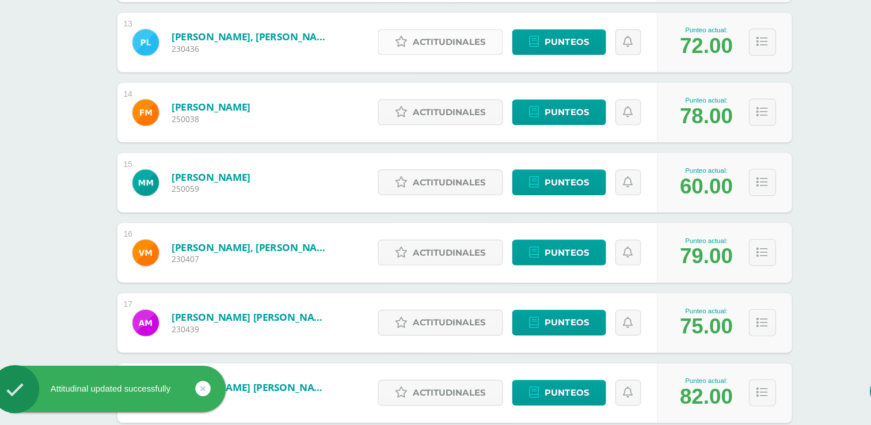
click at [459, 94] on span "Actitudinales" at bounding box center [454, 91] width 63 height 21
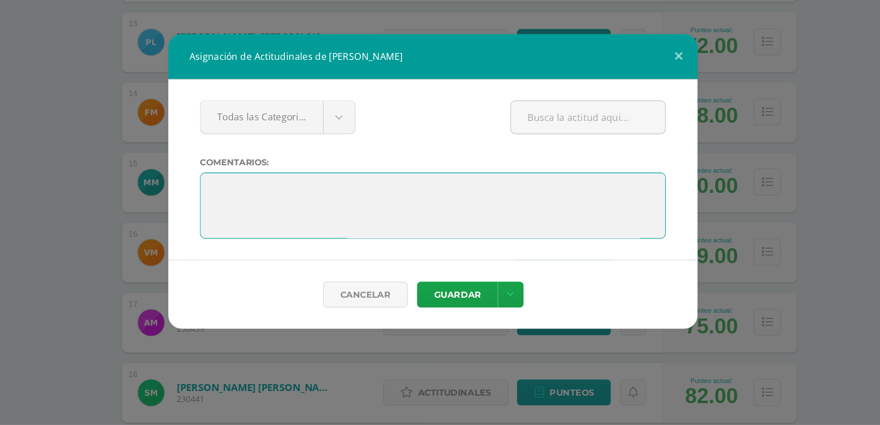
click at [330, 207] on textarea at bounding box center [439, 234] width 405 height 58
paste textarea "Nadie que haya dado lo mejor de sí mismo lo ha lamentado nunca (George Halas)"
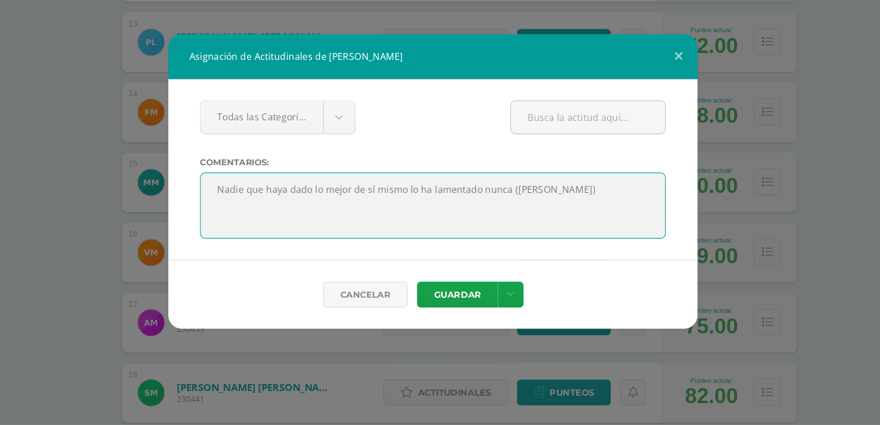
click at [302, 220] on textarea at bounding box center [439, 234] width 405 height 58
click at [587, 225] on textarea at bounding box center [439, 234] width 405 height 58
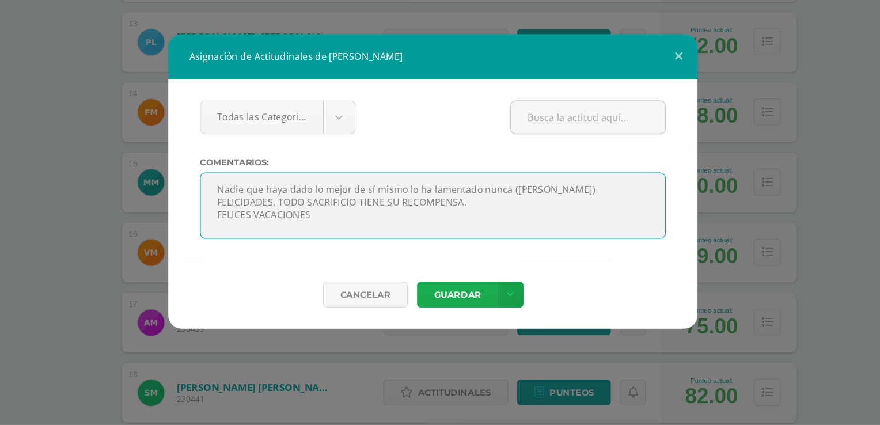
type textarea "Nadie que haya dado lo mejor de sí mismo lo ha lamentado nunca (George Halas) F…"
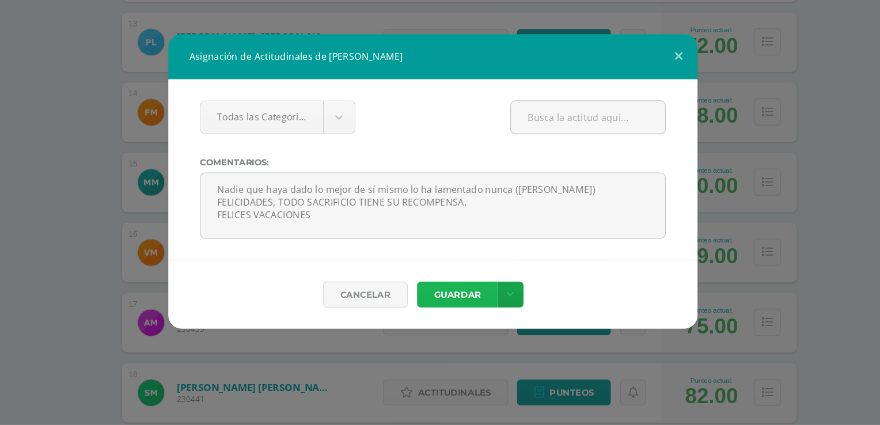
click at [468, 307] on button "Guardar" at bounding box center [461, 311] width 70 height 22
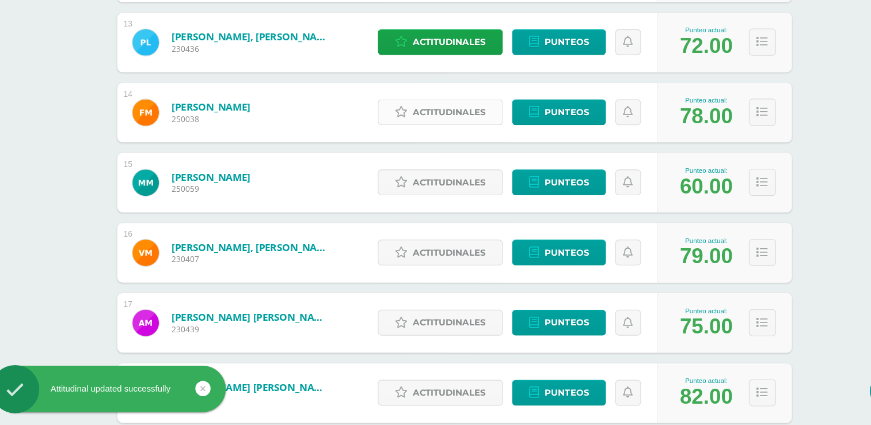
click at [448, 151] on span "Actitudinales" at bounding box center [454, 152] width 63 height 21
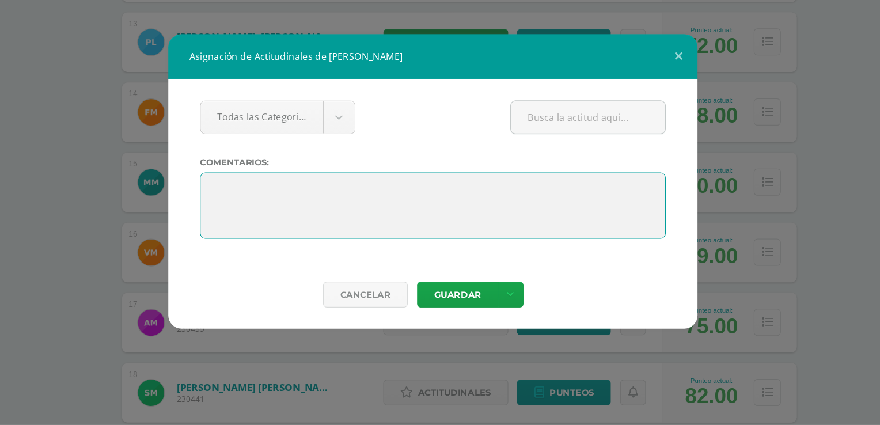
click at [362, 222] on textarea at bounding box center [439, 234] width 405 height 58
paste textarea "La energía y la persistencia conquistan todas las cosas (Benjamin Franklin) El …"
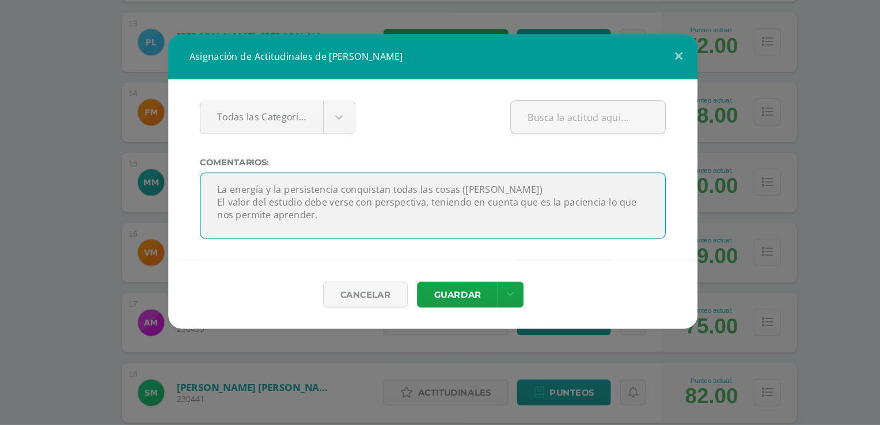
click at [254, 220] on textarea at bounding box center [439, 234] width 405 height 58
click at [364, 242] on textarea at bounding box center [439, 234] width 405 height 58
type textarea "La energía y la persistencia conquistan todas las cosas (Benjamin Franklin) El …"
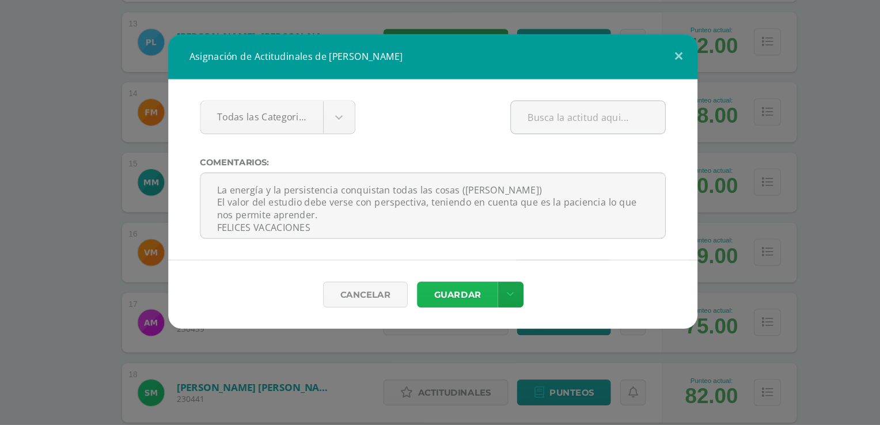
click at [466, 310] on button "Guardar" at bounding box center [461, 311] width 70 height 22
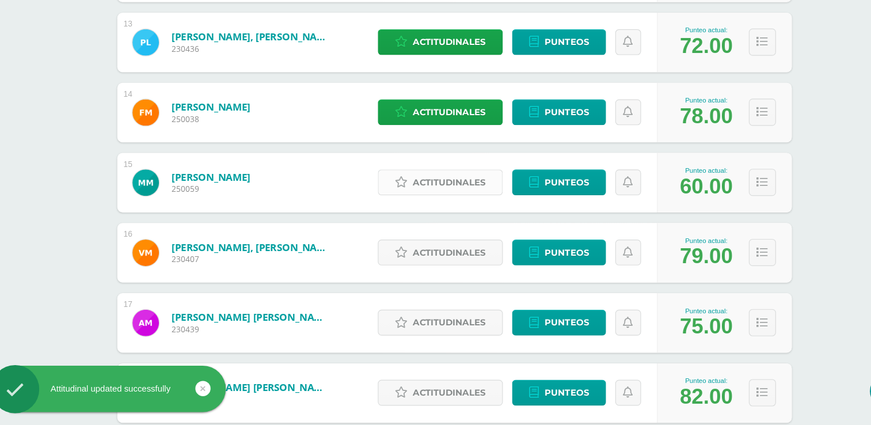
click at [458, 213] on span "Actitudinales" at bounding box center [454, 213] width 63 height 21
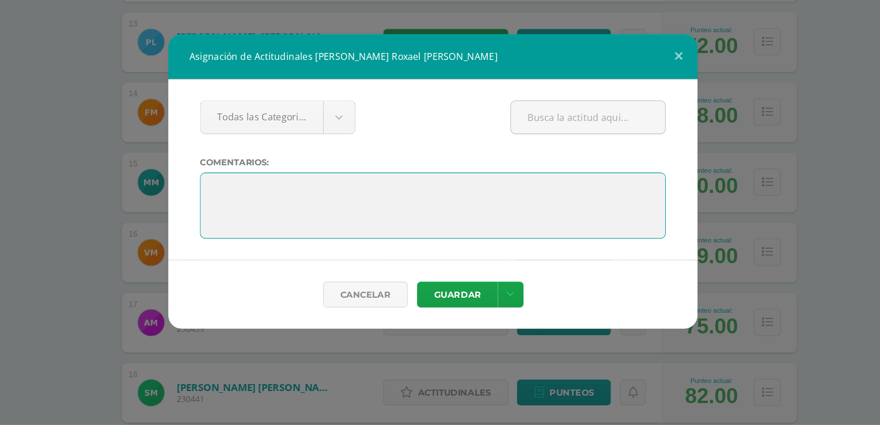
click at [345, 216] on textarea at bounding box center [439, 234] width 405 height 58
paste textarea "No mires el reloj; haz lo mismo que él, ve avanzando (Sam Levenson)"
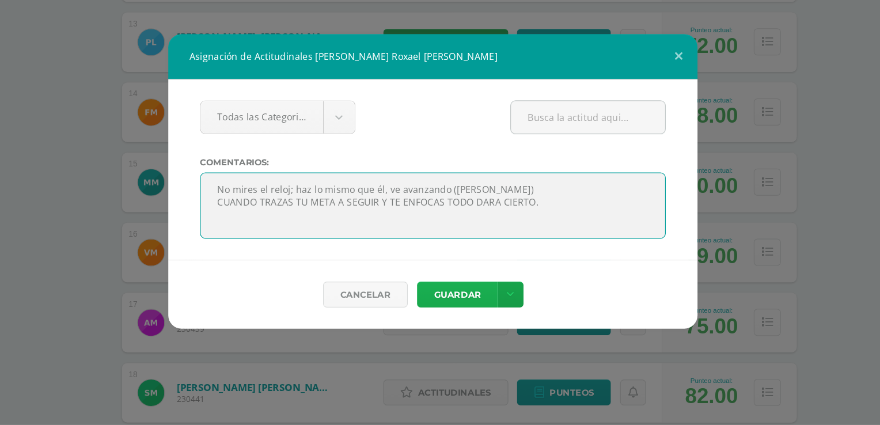
type textarea "No mires el reloj; haz lo mismo que él, ve avanzando (Sam Levenson) CUANDO TRAZ…"
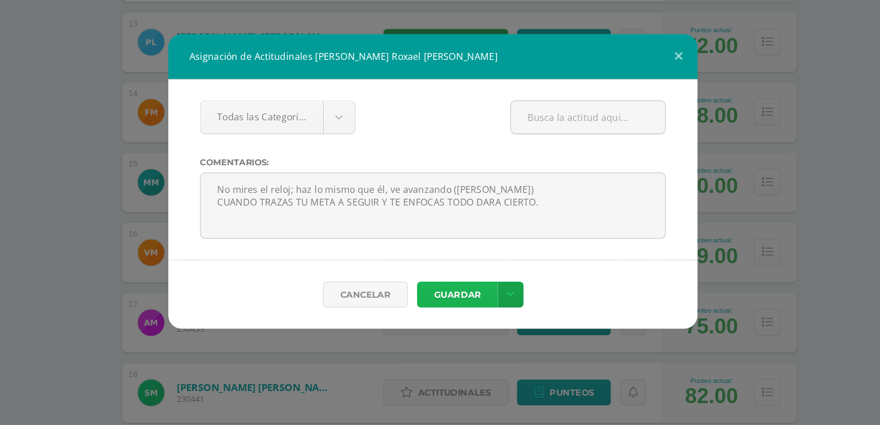
click at [465, 317] on button "Guardar" at bounding box center [461, 311] width 70 height 22
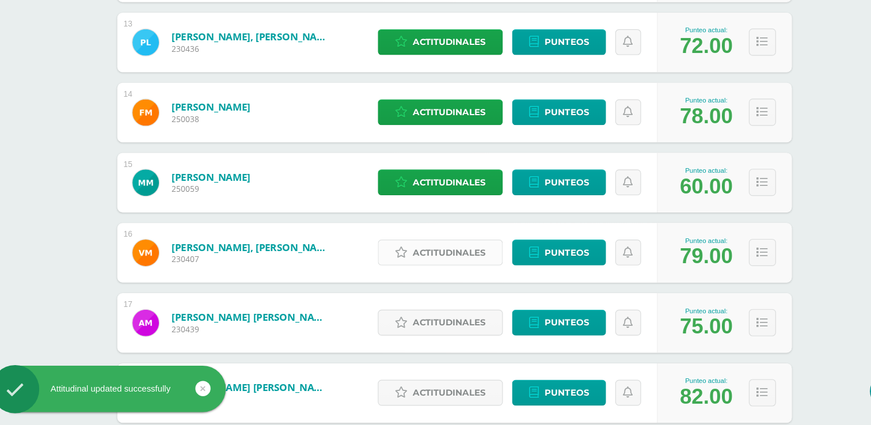
click at [456, 277] on span "Actitudinales" at bounding box center [454, 274] width 63 height 21
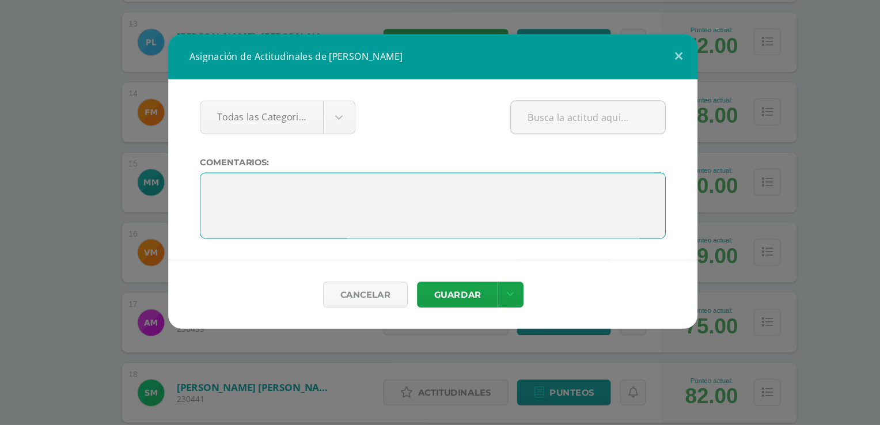
click at [269, 220] on textarea at bounding box center [439, 234] width 405 height 58
paste textarea "Esfuérzate al máximo. Lo que siembres hoy dará sus frutos mañana (Og Mandino)"
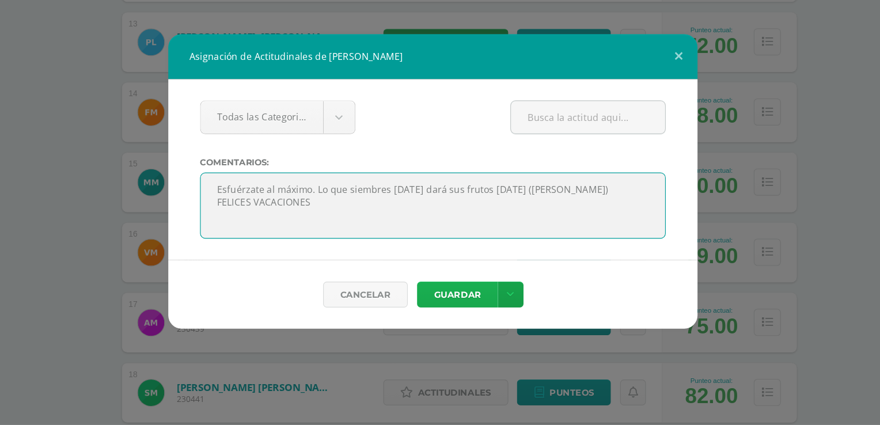
type textarea "Esfuérzate al máximo. Lo que siembres hoy dará sus frutos mañana (Og Mandino) F…"
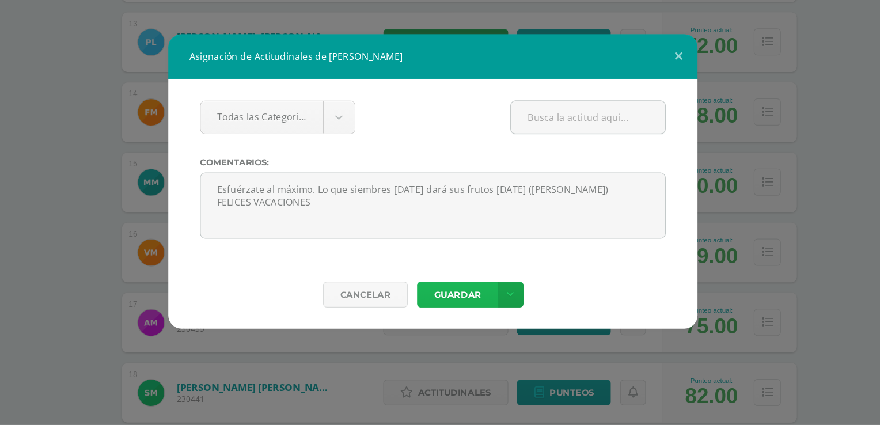
click at [458, 309] on button "Guardar" at bounding box center [461, 311] width 70 height 22
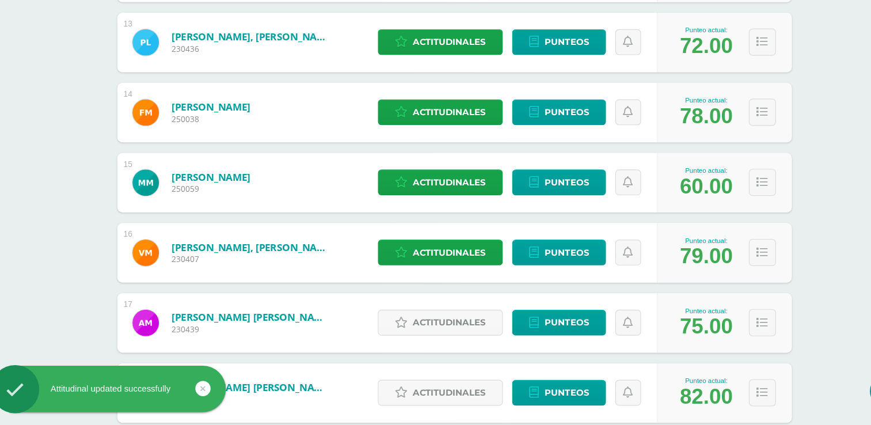
click at [773, 259] on div "Estudiantes (27) Unidad 4 Unidad 1 Unidad 2 Unidad 4 Unidad 3 27 Estudiantes ac…" at bounding box center [458, 122] width 633 height 1851
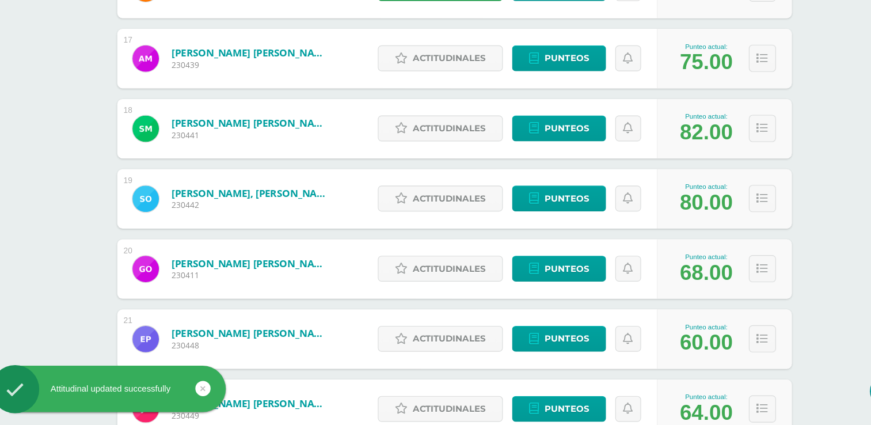
scroll to position [1170, 0]
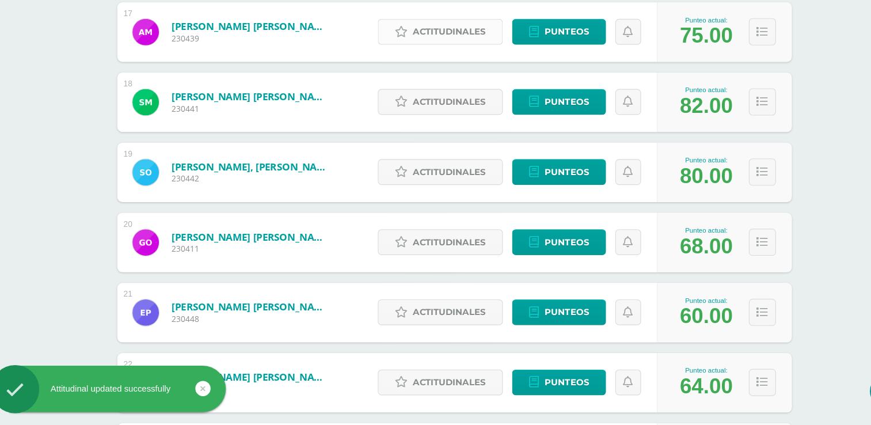
click at [440, 85] on span "Actitudinales" at bounding box center [454, 82] width 63 height 21
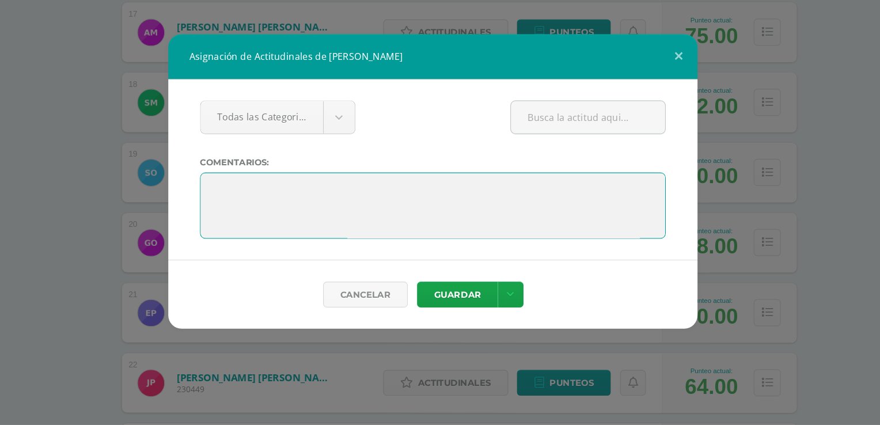
click at [325, 216] on textarea at bounding box center [439, 234] width 405 height 58
paste textarea "Lo que puedes hacer hoy puede mejorar todos tus mañanas (Ralph Martson)"
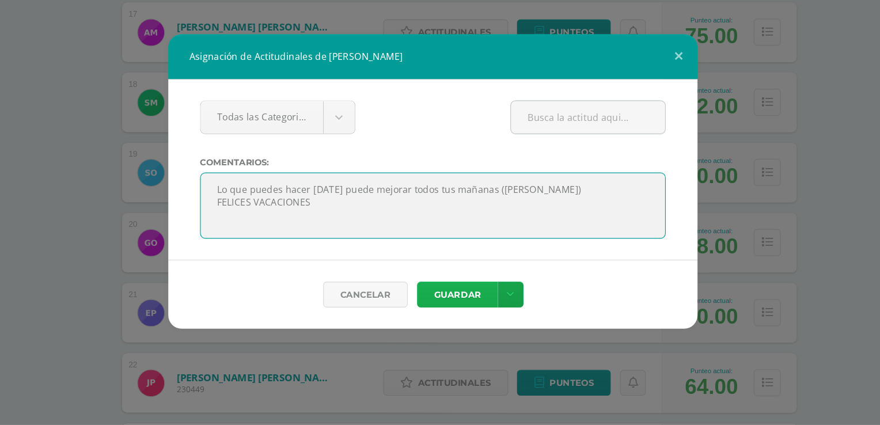
type textarea "Lo que puedes hacer hoy puede mejorar todos tus mañanas (Ralph Martson) FELICES…"
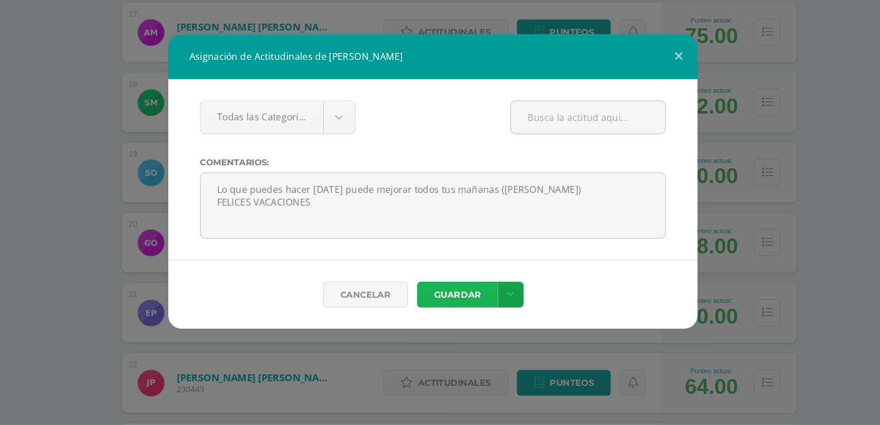
click at [463, 310] on button "Guardar" at bounding box center [461, 311] width 70 height 22
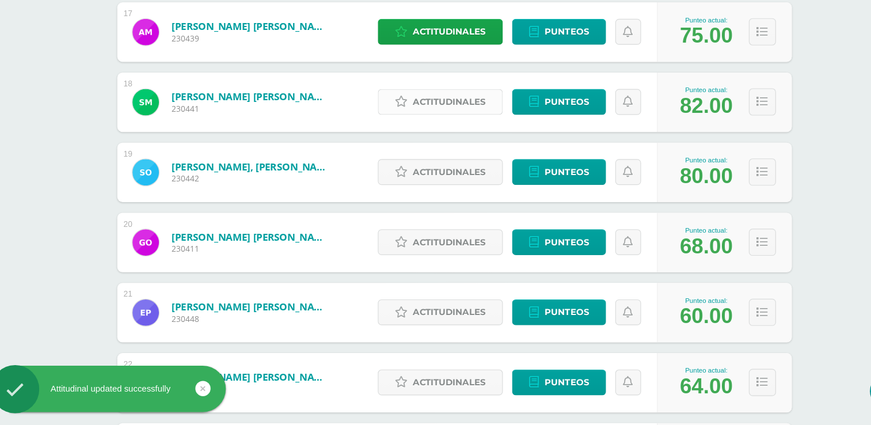
click at [440, 145] on span "Actitudinales" at bounding box center [454, 143] width 63 height 21
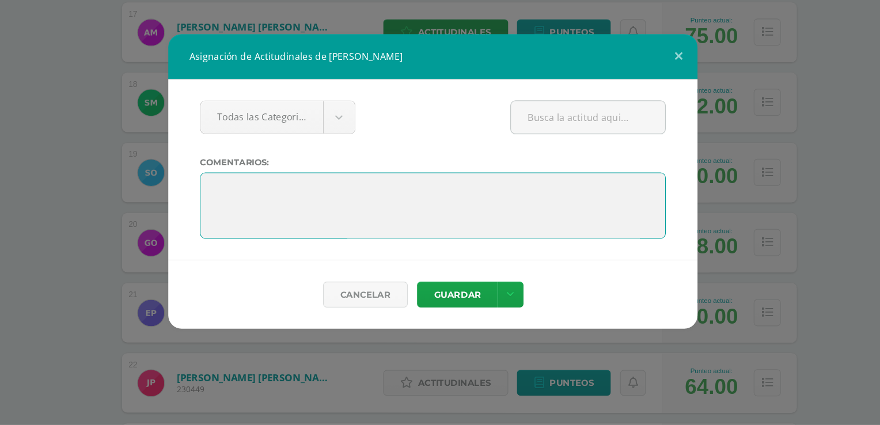
click at [338, 222] on textarea at bounding box center [439, 234] width 405 height 58
paste textarea "Lo que puedes hacer hoy puede mejorar todos tus mañanas (Ralph Martson)"
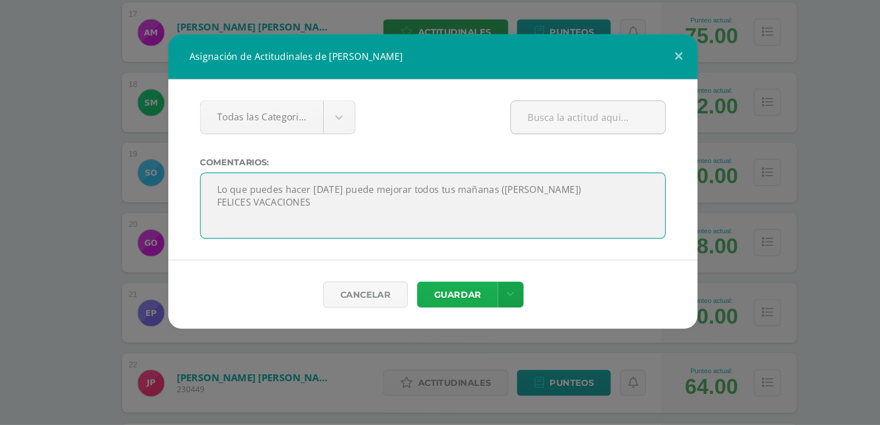
type textarea "Lo que puedes hacer hoy puede mejorar todos tus mañanas (Ralph Martson) FELICES…"
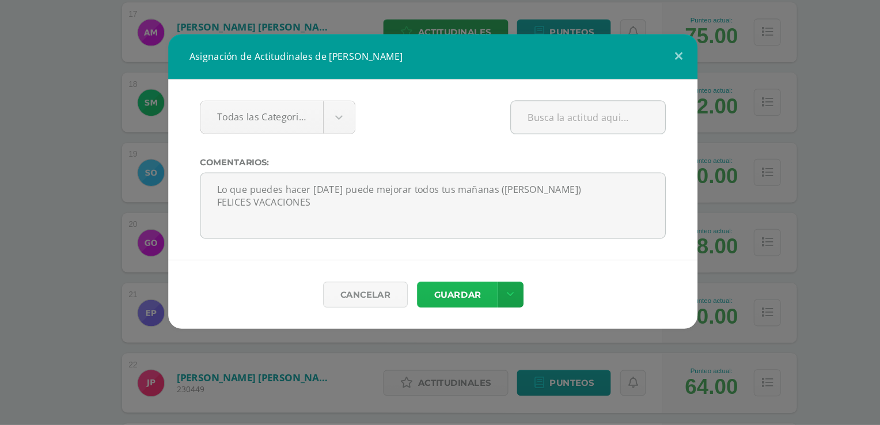
click at [464, 312] on button "Guardar" at bounding box center [461, 311] width 70 height 22
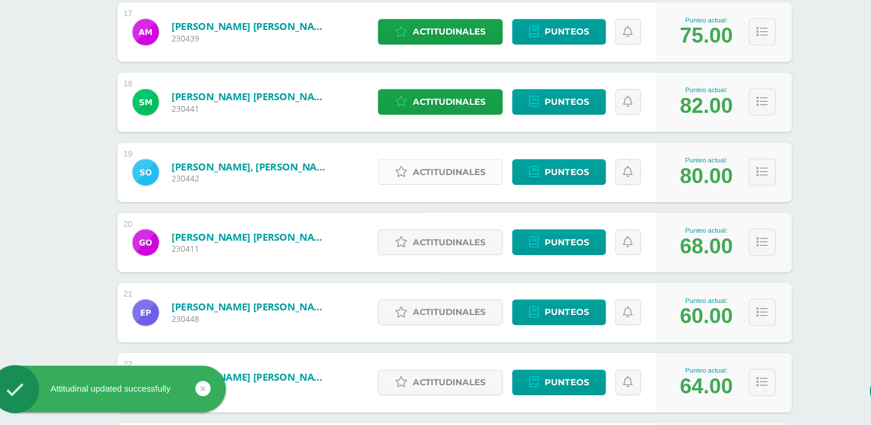
click at [442, 201] on span "Actitudinales" at bounding box center [454, 204] width 63 height 21
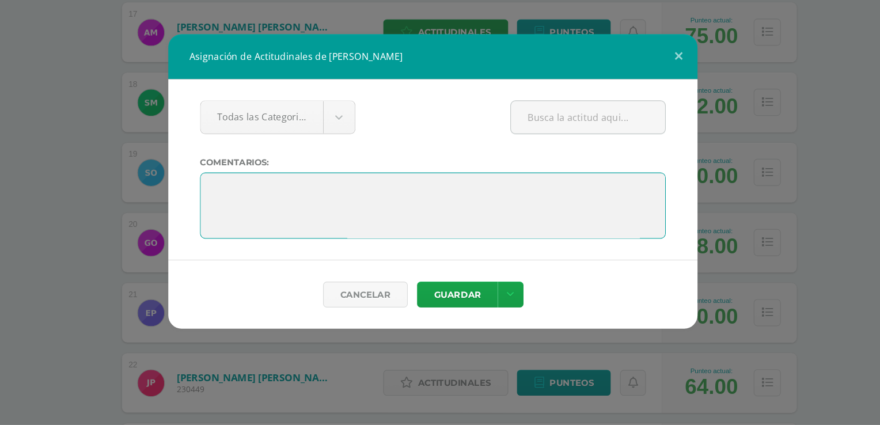
click at [402, 214] on textarea at bounding box center [439, 234] width 405 height 58
paste textarea "El precio del éxito es el trabajo duro (Vince Lombardi)"
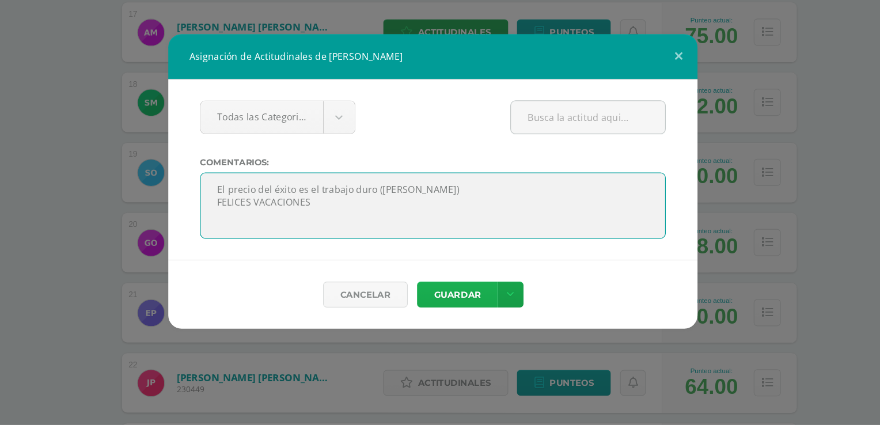
type textarea "El precio del éxito es el trabajo duro (Vince Lombardi) FELICES VACACIONES"
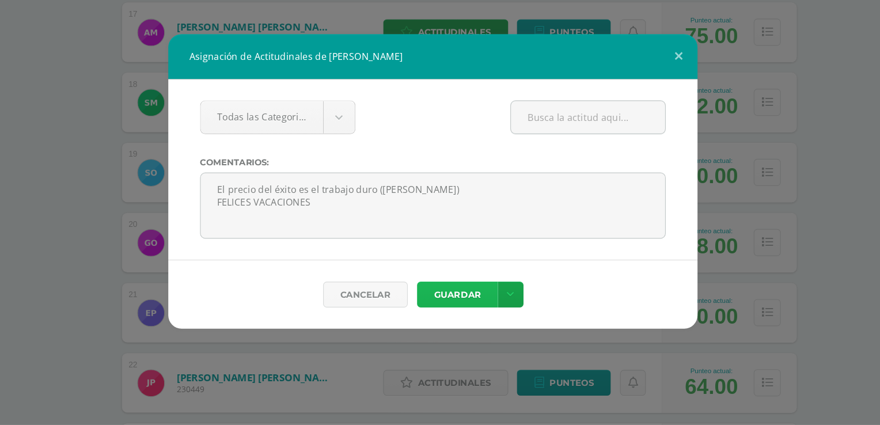
click at [463, 309] on button "Guardar" at bounding box center [461, 311] width 70 height 22
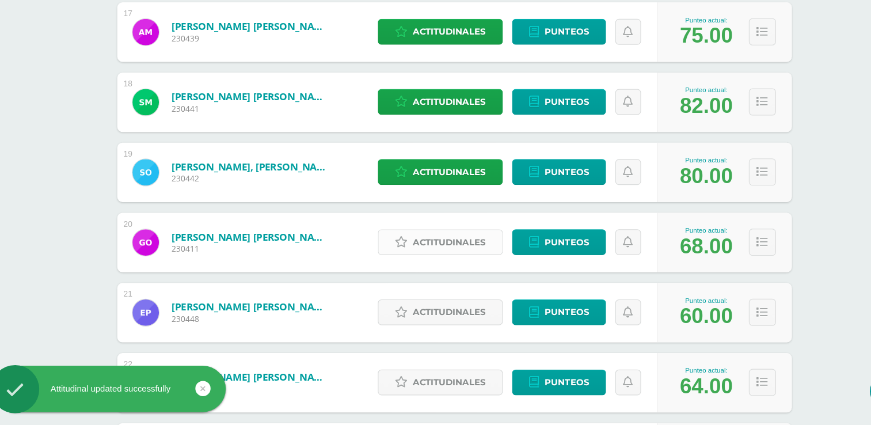
click at [462, 267] on span "Actitudinales" at bounding box center [454, 265] width 63 height 21
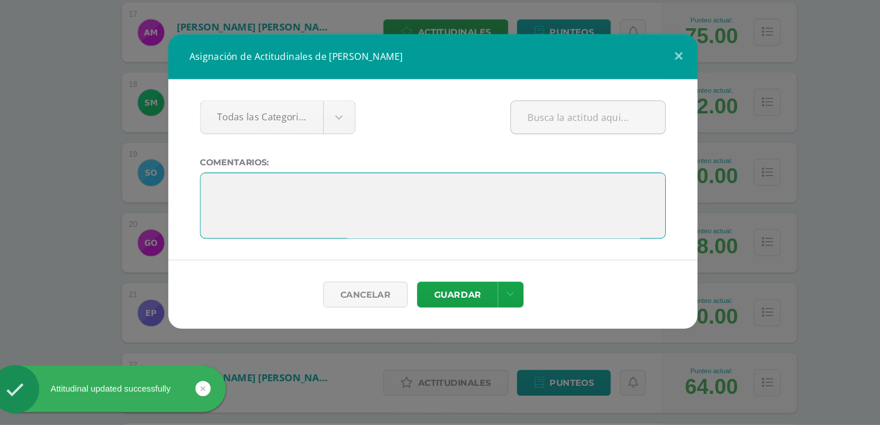
click at [401, 233] on textarea at bounding box center [439, 234] width 405 height 58
paste textarea "El precio del éxito es el trabajo duro (Vince Lombardi)"
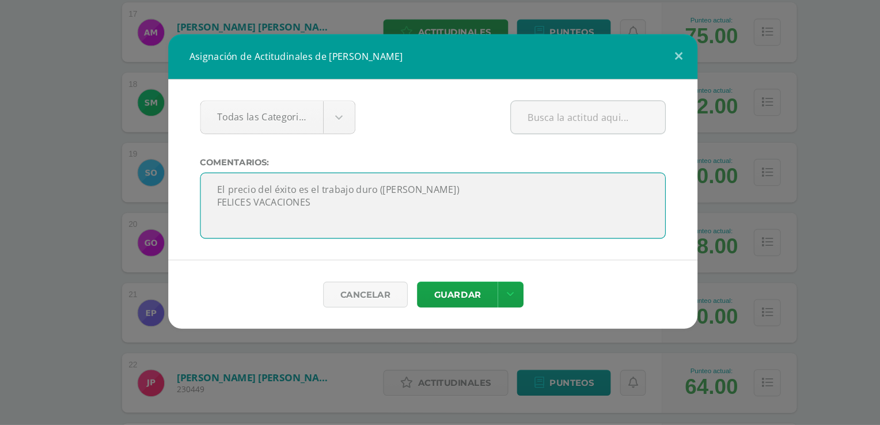
click at [297, 231] on textarea at bounding box center [439, 234] width 405 height 58
type textarea "El precio del éxito es el trabajo duro (Vince Lombardi) FELICES VACACIONES"
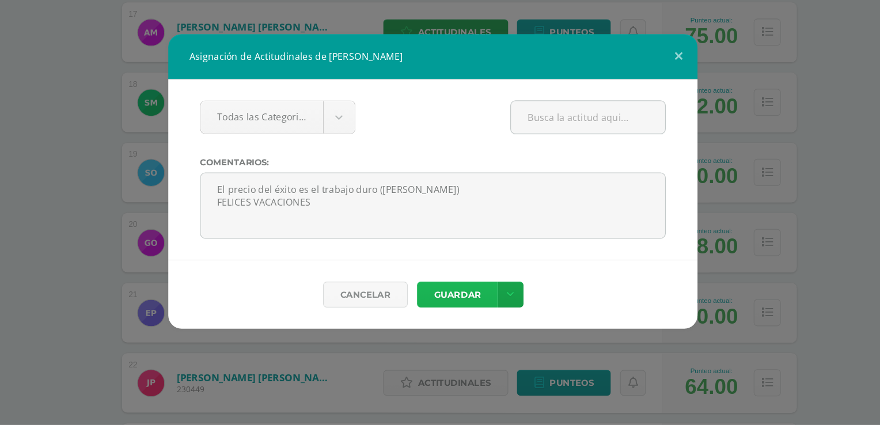
click at [473, 307] on button "Guardar" at bounding box center [461, 311] width 70 height 22
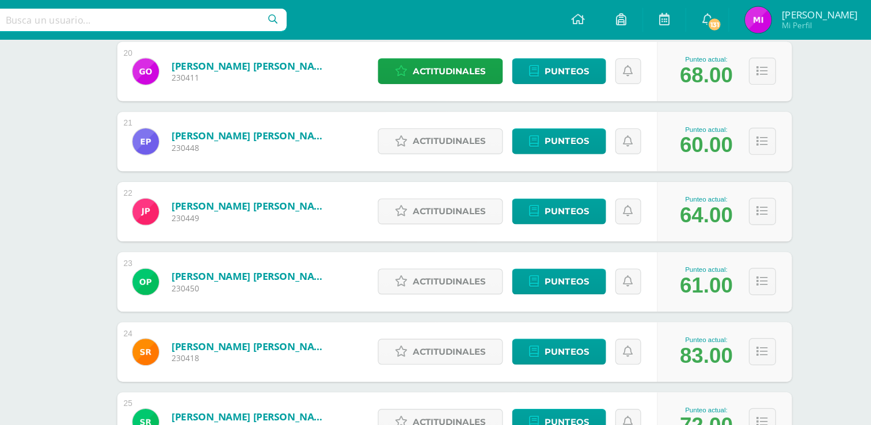
scroll to position [1371, 0]
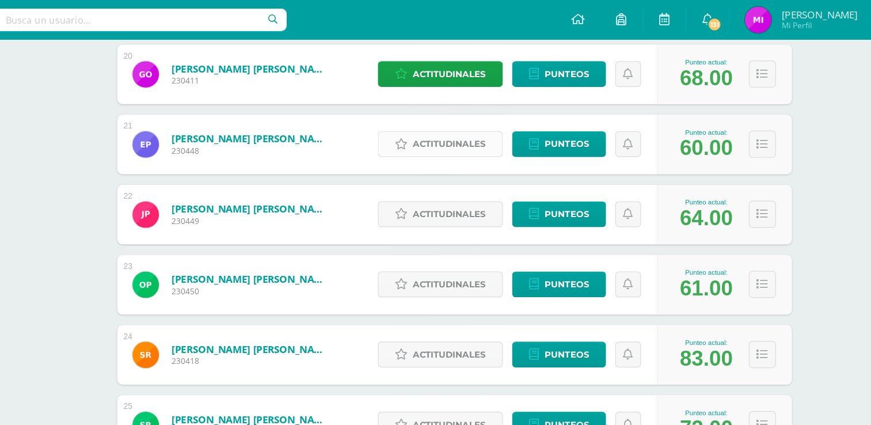
click at [436, 127] on span "Actitudinales" at bounding box center [454, 125] width 63 height 21
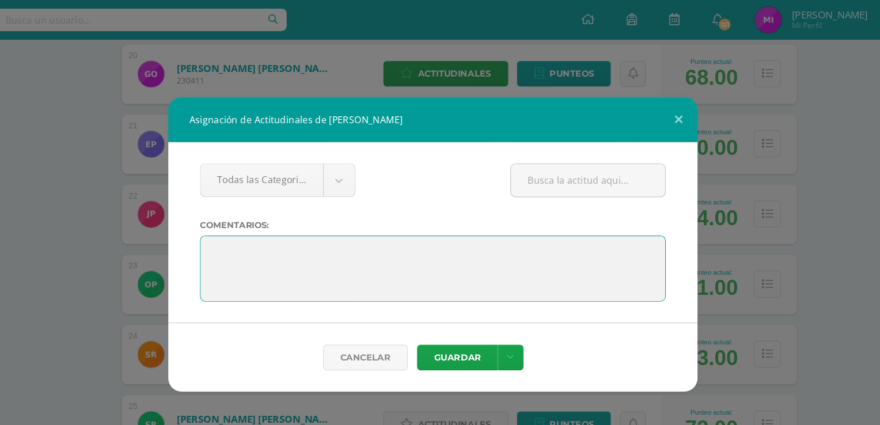
click at [310, 210] on textarea at bounding box center [439, 234] width 405 height 58
paste textarea "El 80% del éxito se basa simplemente en insistir (Woody Allen)"
click at [302, 219] on textarea at bounding box center [439, 234] width 405 height 58
click at [518, 219] on textarea at bounding box center [439, 234] width 405 height 58
type textarea "El 80% del éxito se basa simplemente en insistir (Woody Allen) FELICES VACACION…"
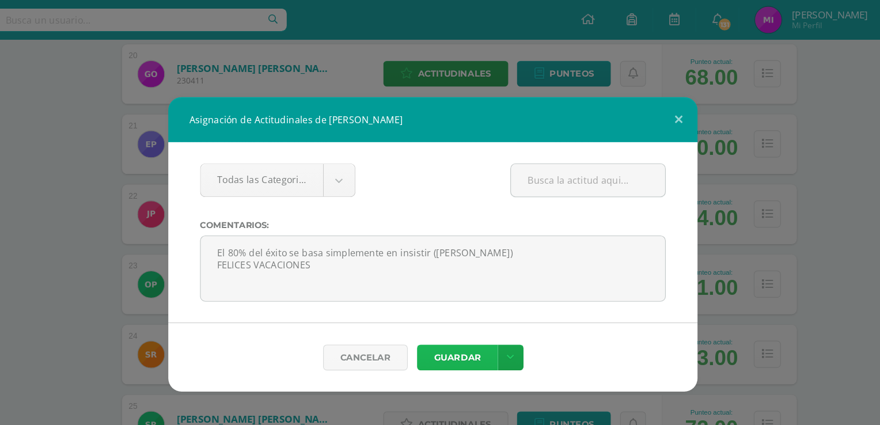
click at [467, 307] on button "Guardar" at bounding box center [461, 311] width 70 height 22
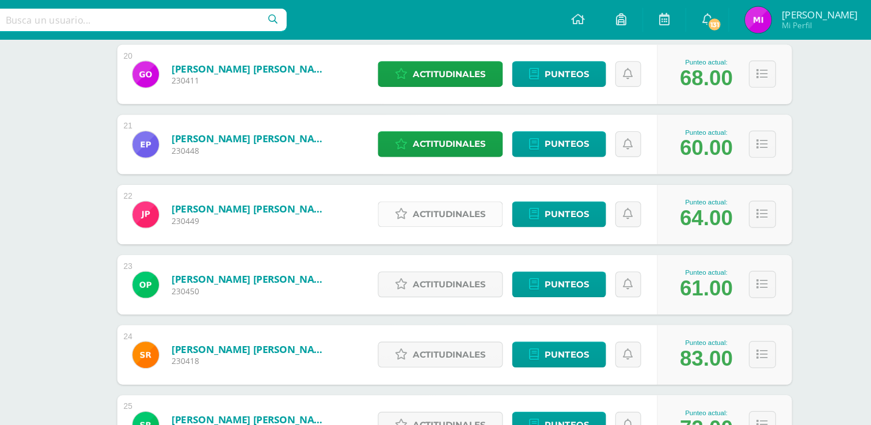
click at [456, 186] on span "Actitudinales" at bounding box center [454, 186] width 63 height 21
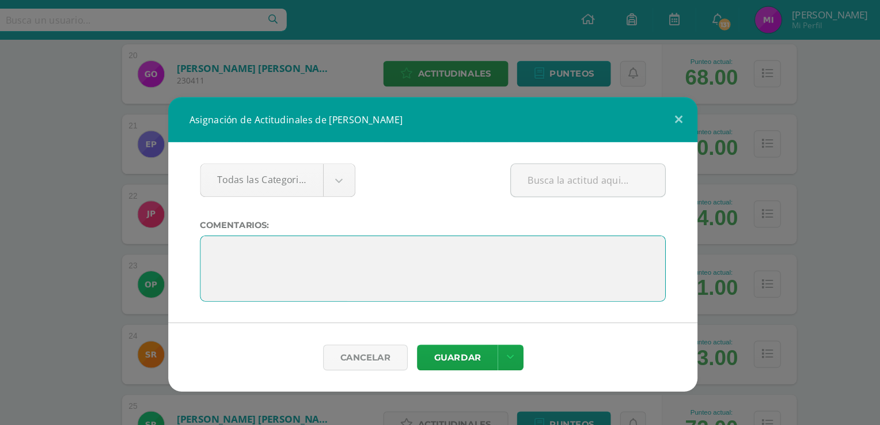
click at [329, 216] on textarea at bounding box center [439, 234] width 405 height 58
paste textarea "Siempre he creído que si uno se pone a trabajar, los resultados llegarán tarde …"
click at [295, 222] on textarea at bounding box center [439, 234] width 405 height 58
click at [332, 222] on textarea at bounding box center [439, 234] width 405 height 58
click at [336, 234] on textarea at bounding box center [439, 234] width 405 height 58
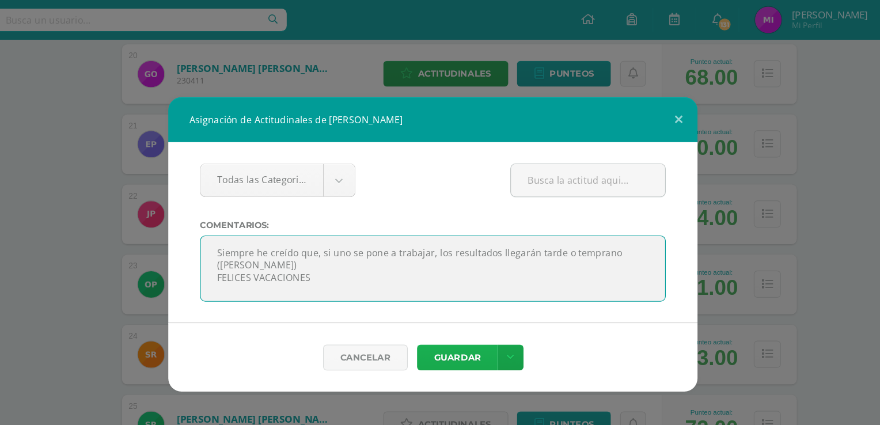
type textarea "Siempre he creído que, si uno se pone a trabajar, los resultados llegarán tarde…"
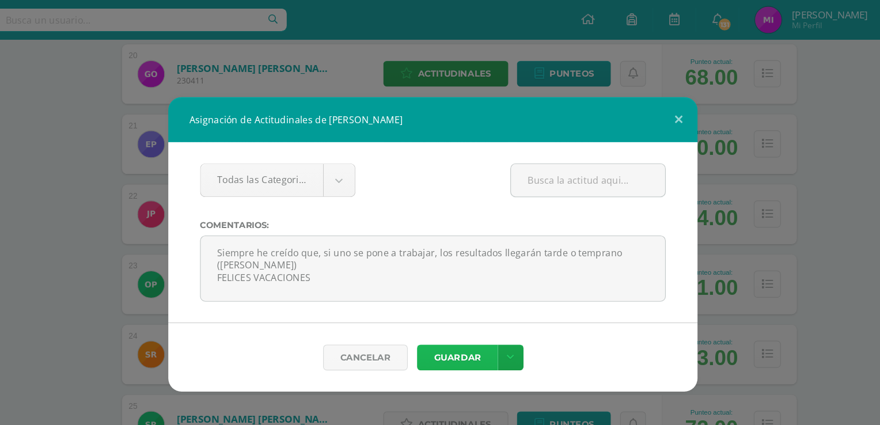
click at [457, 311] on button "Guardar" at bounding box center [461, 311] width 70 height 22
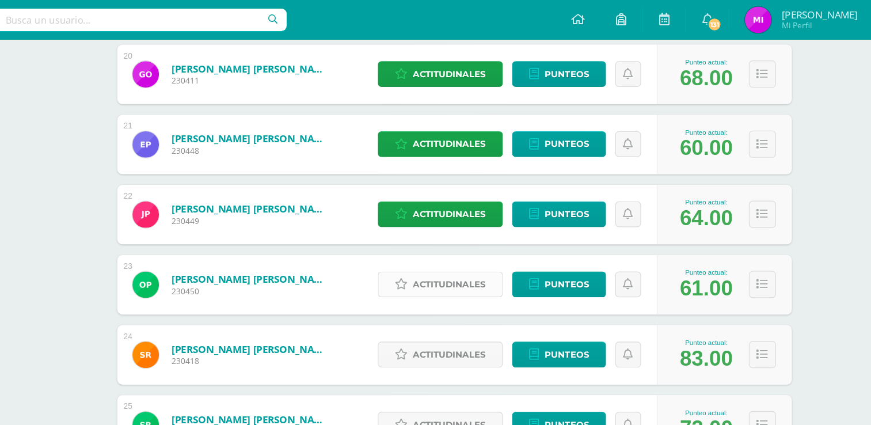
click at [450, 244] on span "Actitudinales" at bounding box center [454, 247] width 63 height 21
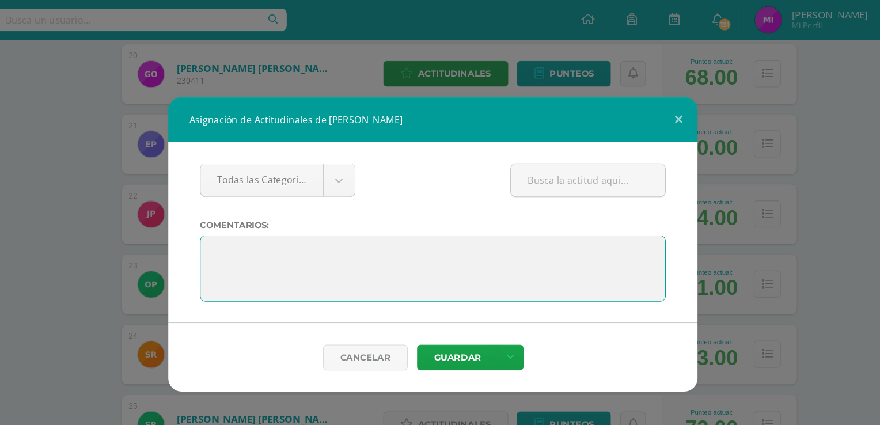
click at [384, 219] on textarea at bounding box center [439, 234] width 405 height 58
paste textarea "Siempre he creído que si uno se pone a trabajar, los resultados llegarán tarde …"
click at [298, 217] on textarea at bounding box center [439, 234] width 405 height 58
click at [349, 240] on textarea at bounding box center [439, 234] width 405 height 58
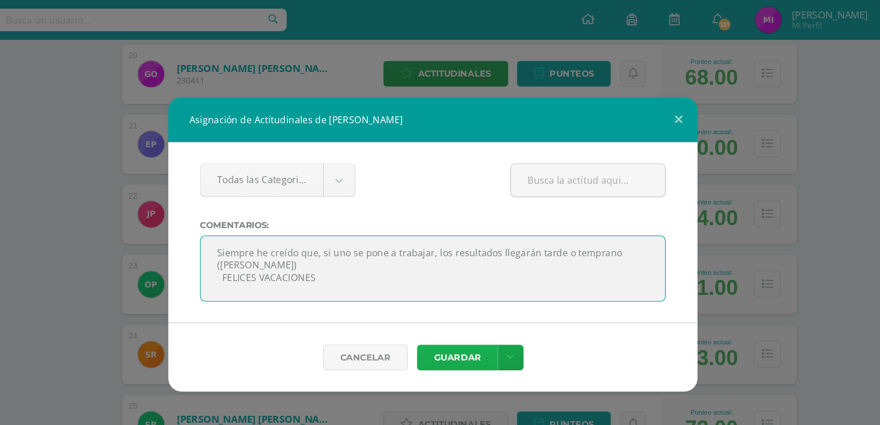
type textarea "Siempre he creído que, si uno se pone a trabajar, los resultados llegarán tarde…"
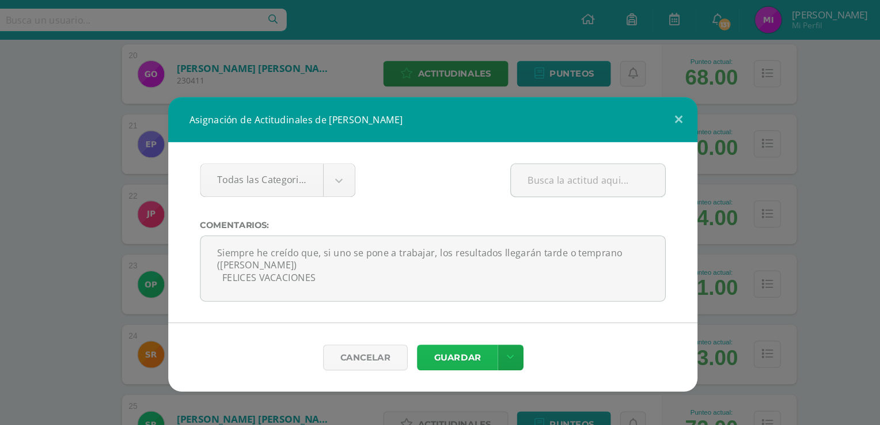
click at [461, 309] on button "Guardar" at bounding box center [461, 311] width 70 height 22
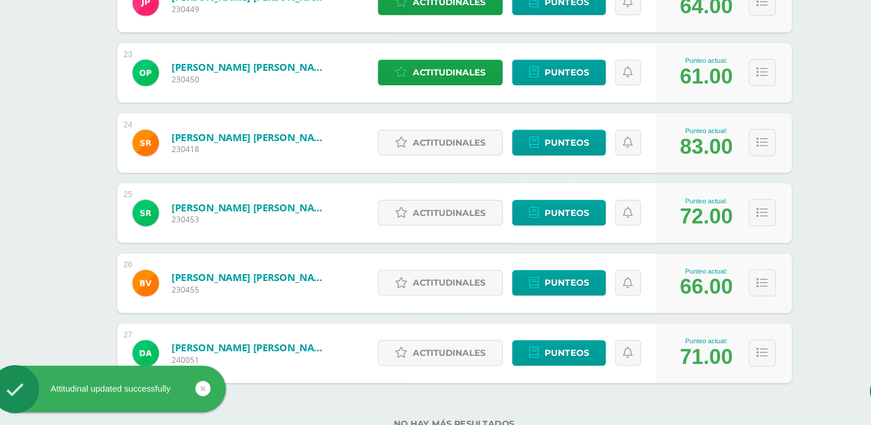
scroll to position [1524, 0]
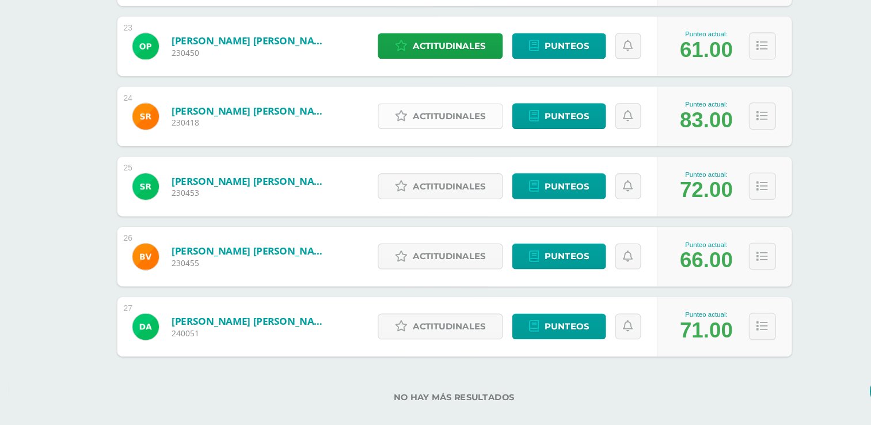
click at [456, 154] on span "Actitudinales" at bounding box center [454, 155] width 63 height 21
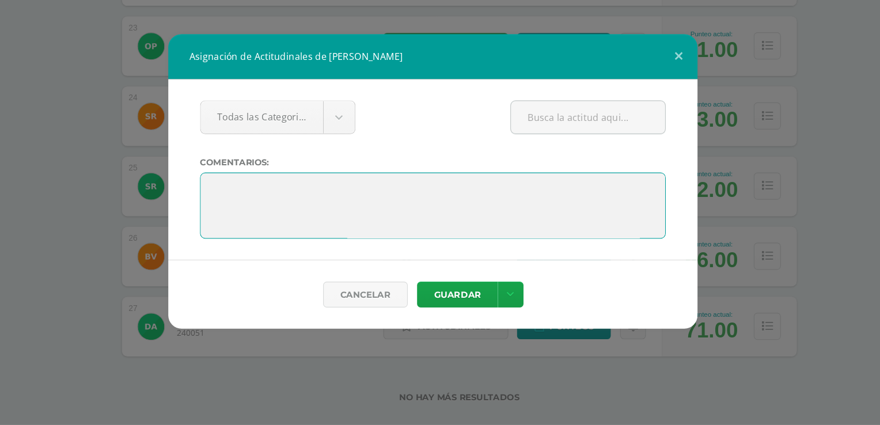
click at [324, 220] on textarea at bounding box center [439, 234] width 405 height 58
paste textarea "Enseñar no es transferir conocimiento, sino crear las posibilidades para su pro…"
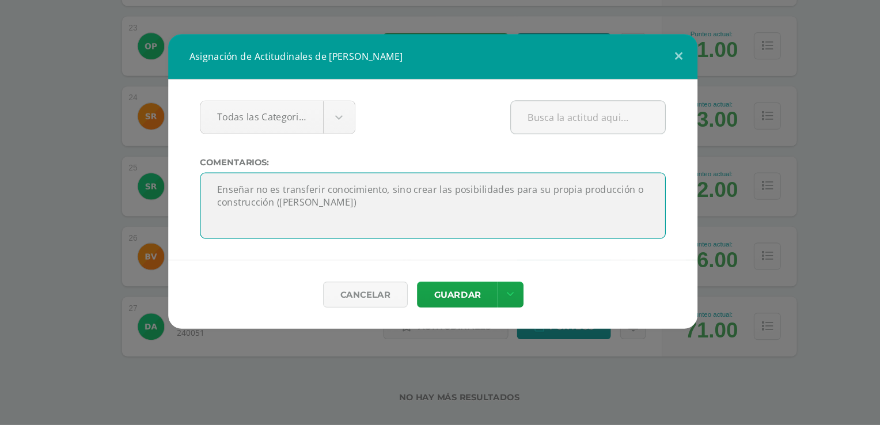
click at [266, 218] on textarea at bounding box center [439, 234] width 405 height 58
click at [386, 233] on textarea at bounding box center [439, 234] width 405 height 58
type textarea "Enseñar no es transferir conocimiento, sino crear las posibilidades para su pro…"
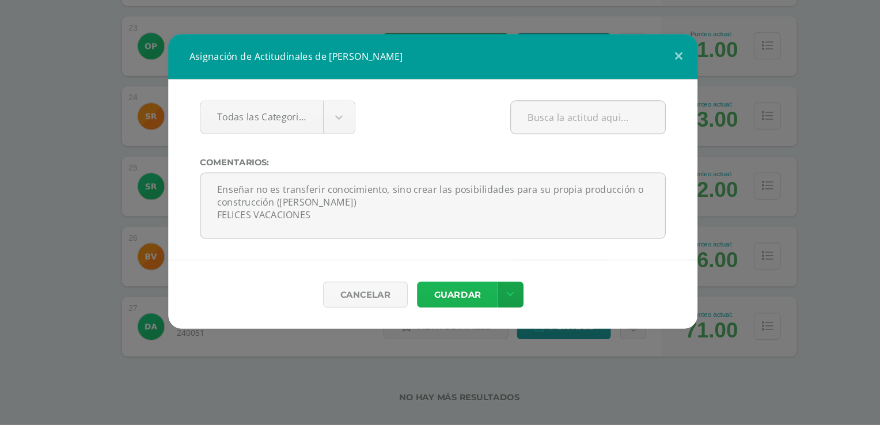
click at [473, 314] on button "Guardar" at bounding box center [461, 311] width 70 height 22
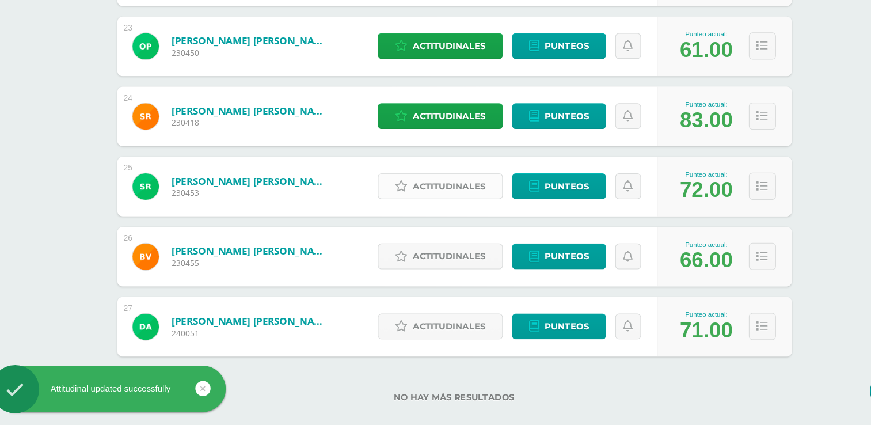
click at [447, 211] on span "Actitudinales" at bounding box center [454, 216] width 63 height 21
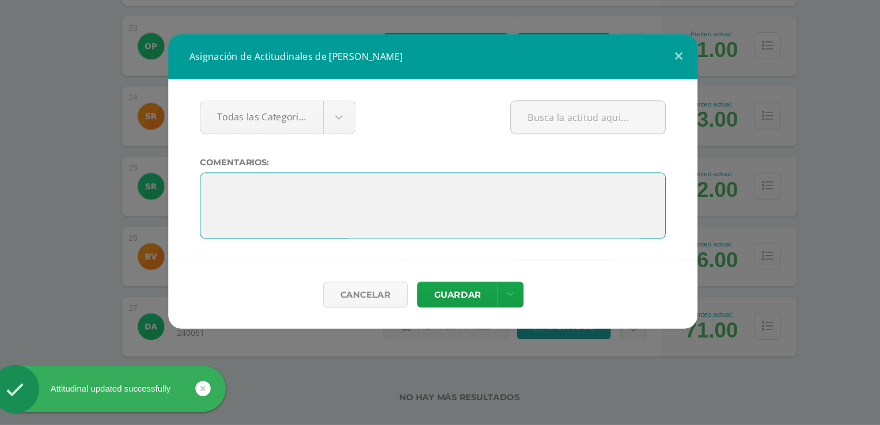
click at [369, 238] on textarea at bounding box center [439, 234] width 405 height 58
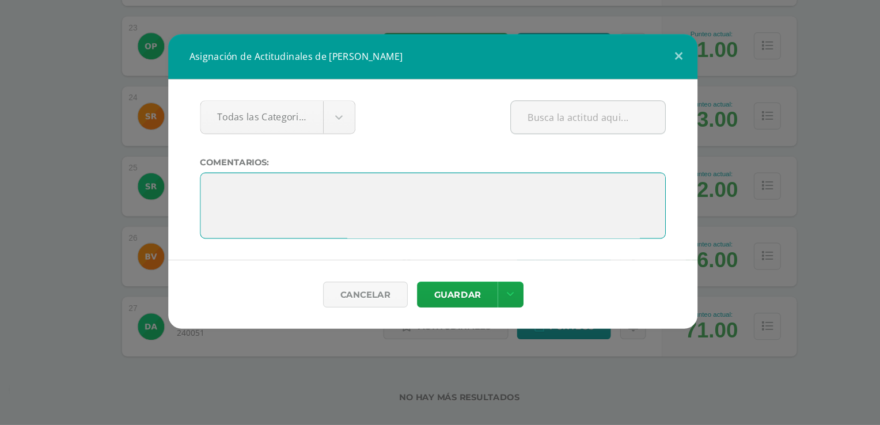
paste textarea "Enseñar no es transferir conocimiento, sino crear las posibilidades para su pro…"
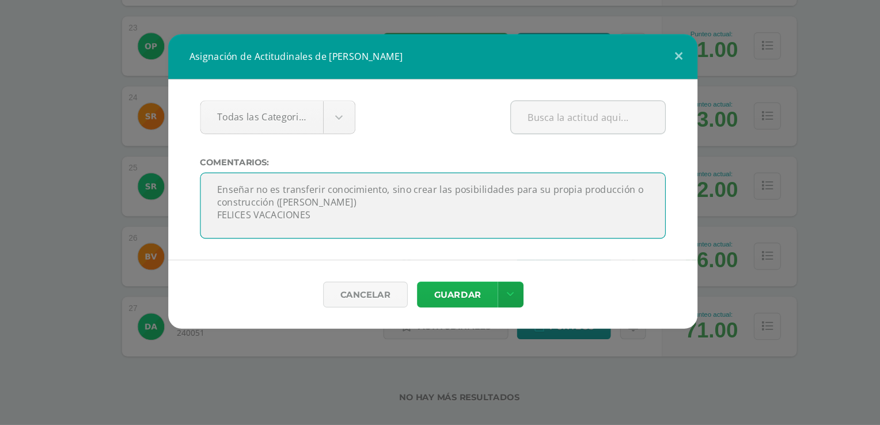
type textarea "Enseñar no es transferir conocimiento, sino crear las posibilidades para su pro…"
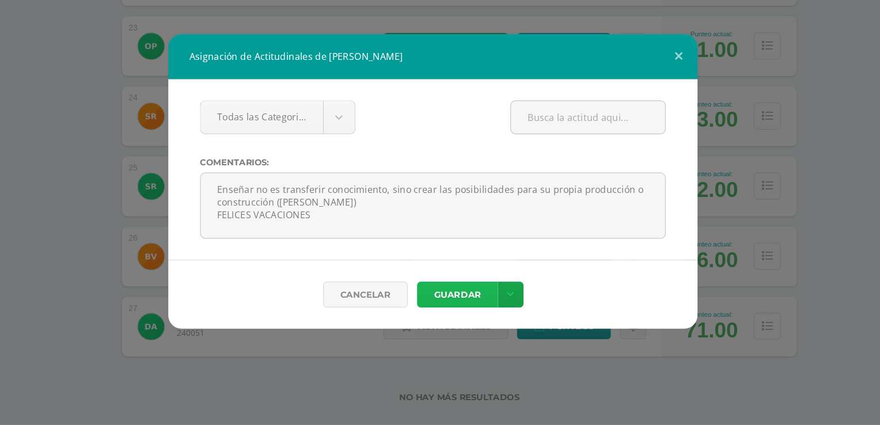
click at [470, 309] on button "Guardar" at bounding box center [461, 311] width 70 height 22
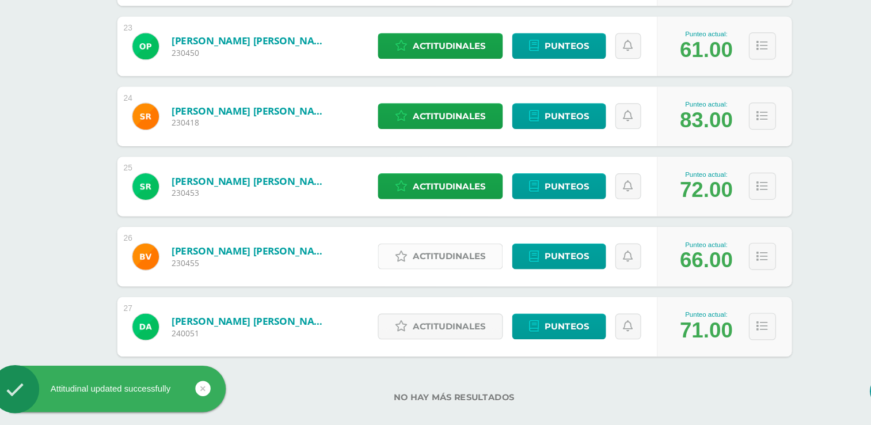
click at [456, 277] on span "Actitudinales" at bounding box center [454, 277] width 63 height 21
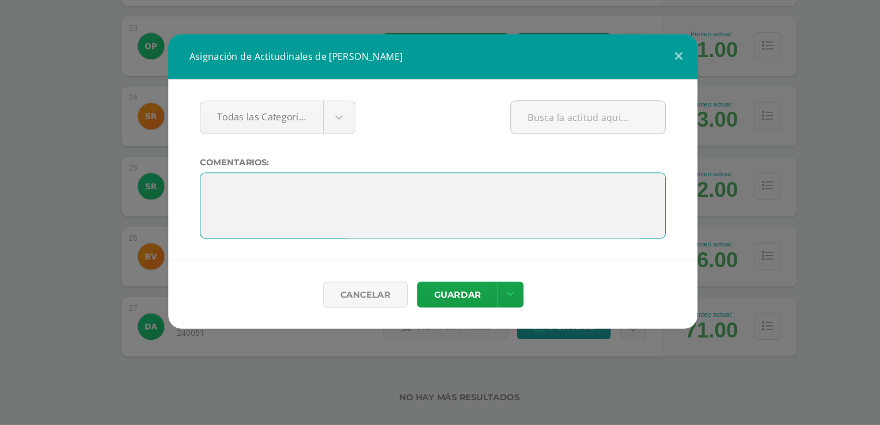
click at [360, 212] on textarea at bounding box center [439, 234] width 405 height 58
paste textarea "Pregúntate si lo que estás haciendo hoy te acerca al lugar en el que quieres es…"
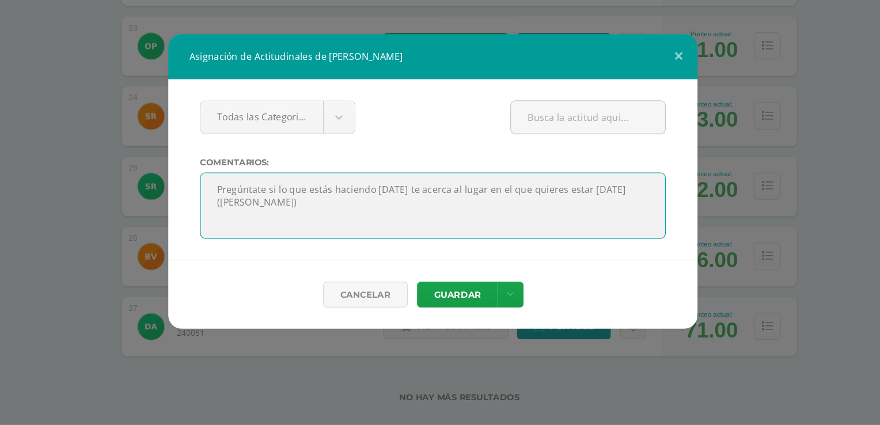
click at [302, 218] on textarea at bounding box center [439, 234] width 405 height 58
click at [589, 219] on textarea at bounding box center [439, 234] width 405 height 58
click at [434, 235] on textarea at bounding box center [439, 234] width 405 height 58
type textarea "Pregúntate si lo que estás haciendo hoy te acerca al lugar en el que quieres es…"
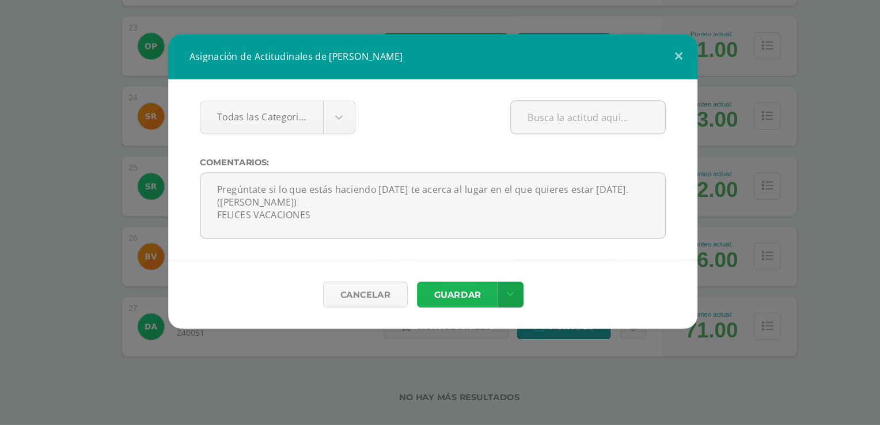
click at [466, 309] on button "Guardar" at bounding box center [461, 311] width 70 height 22
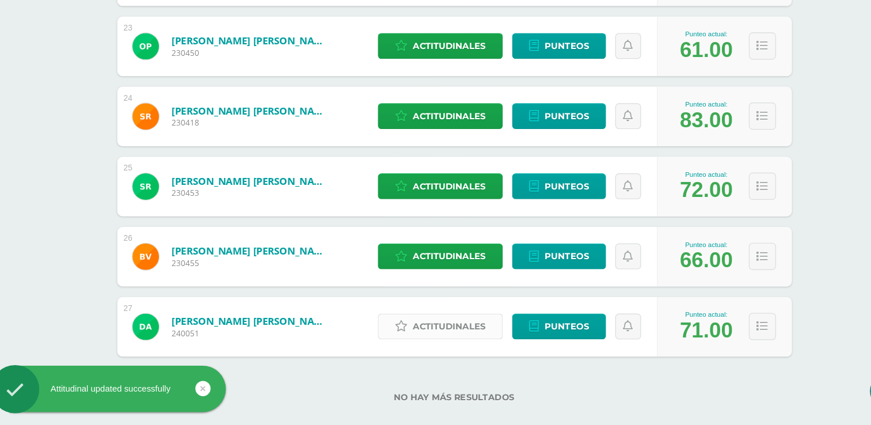
click at [462, 341] on span "Actitudinales" at bounding box center [454, 338] width 63 height 21
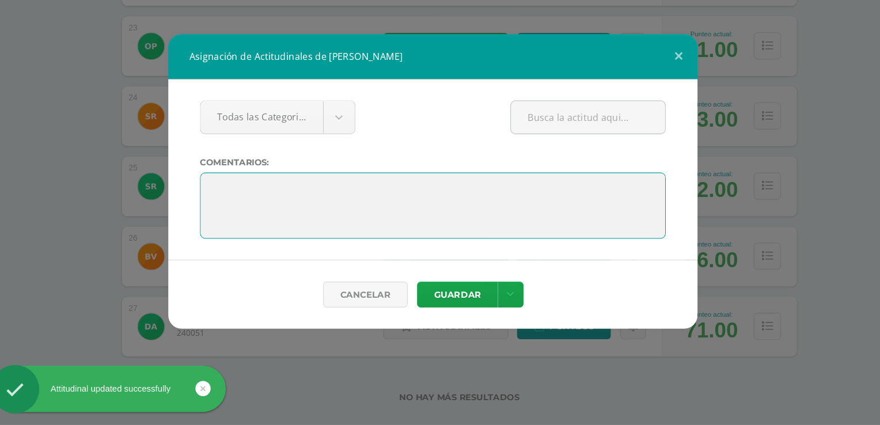
click at [283, 211] on textarea at bounding box center [439, 234] width 405 height 58
paste textarea "Pregúntate si lo que estás haciendo hoy te acerca al lugar en el que quieres es…"
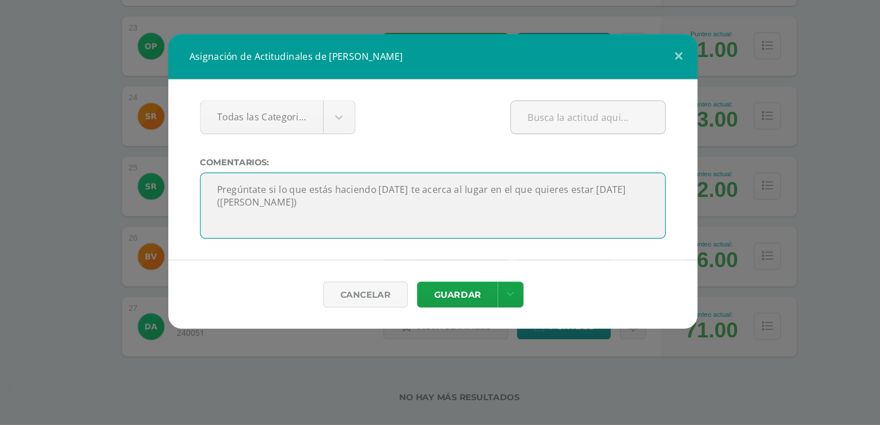
click at [283, 216] on textarea at bounding box center [439, 234] width 405 height 58
click at [585, 219] on textarea at bounding box center [439, 234] width 405 height 58
click at [403, 234] on textarea at bounding box center [439, 234] width 405 height 58
type textarea "Pregúntate si lo que estás haciendo hoy te acerca al lugar en el que quieres es…"
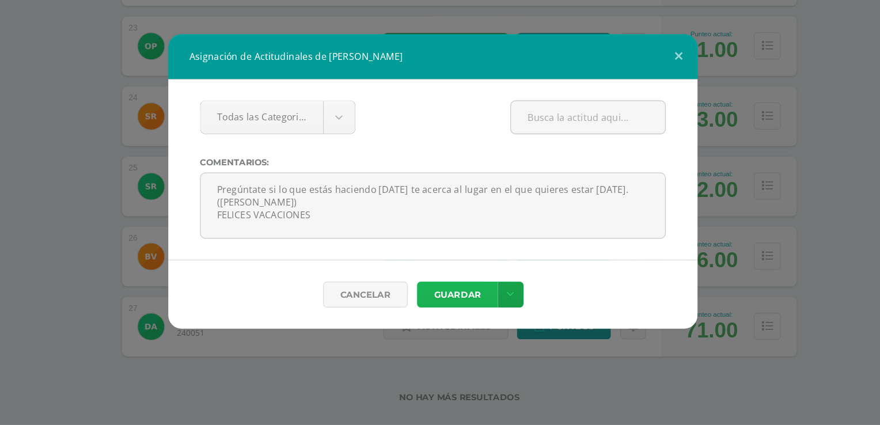
click at [458, 309] on button "Guardar" at bounding box center [461, 311] width 70 height 22
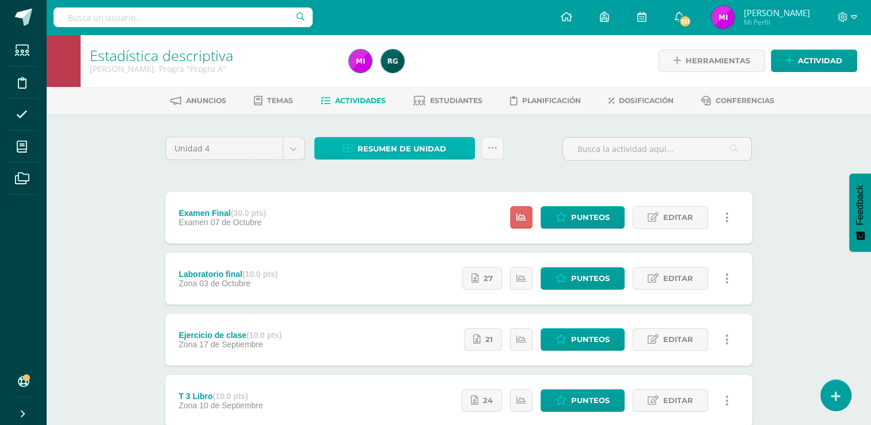
click at [410, 143] on span "Resumen de unidad" at bounding box center [401, 148] width 89 height 21
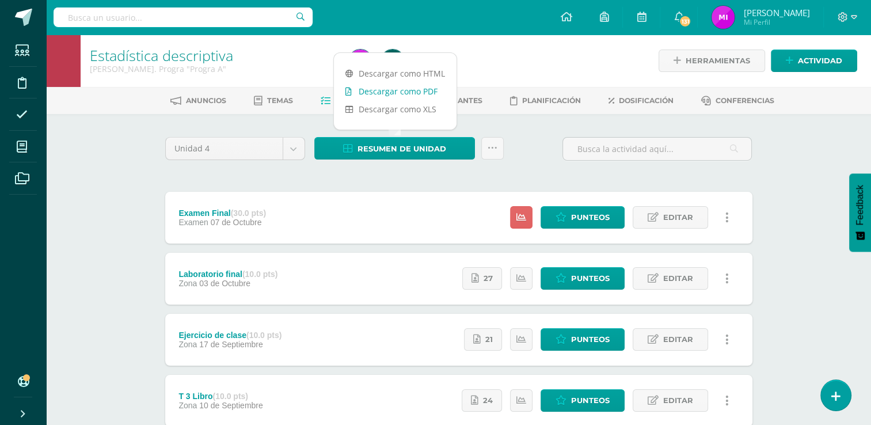
click at [390, 93] on link "Descargar como PDF" at bounding box center [395, 91] width 123 height 18
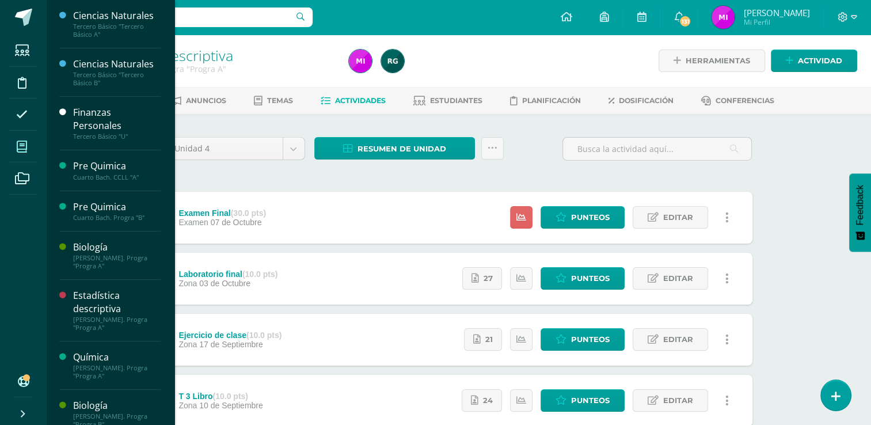
click at [21, 148] on icon at bounding box center [22, 147] width 10 height 12
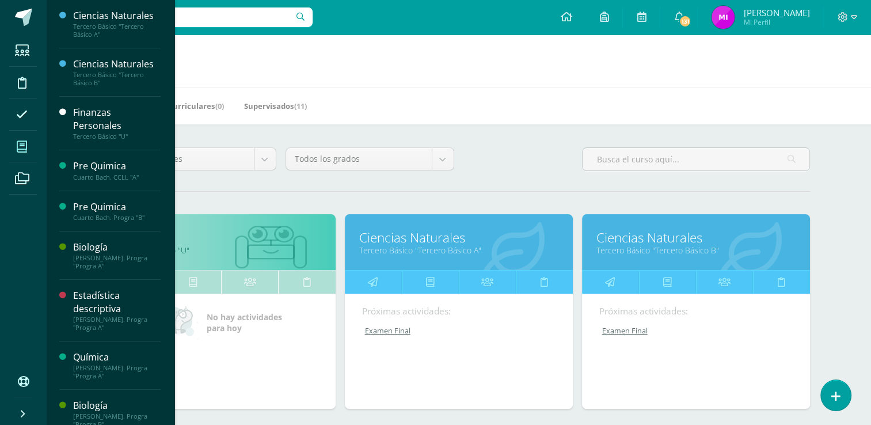
click at [516, 167] on div "Todos los niveles Todos los niveles Preprimaria Bach. Dibujo Básico Bach. CCLL …" at bounding box center [459, 163] width 712 height 33
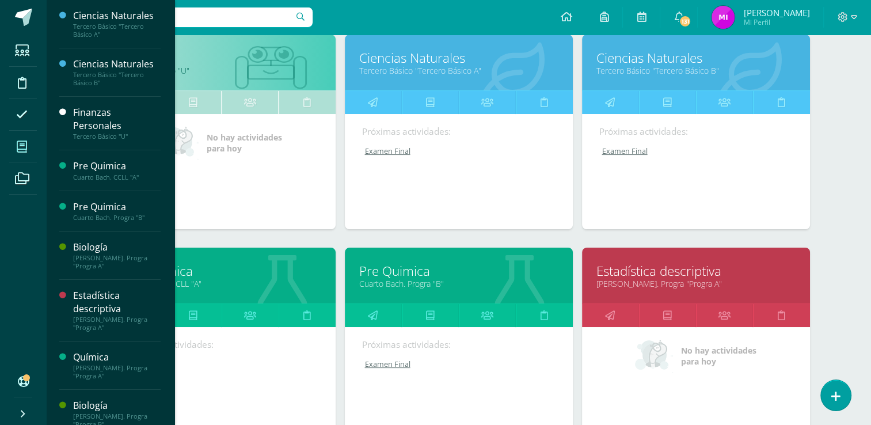
scroll to position [184, 0]
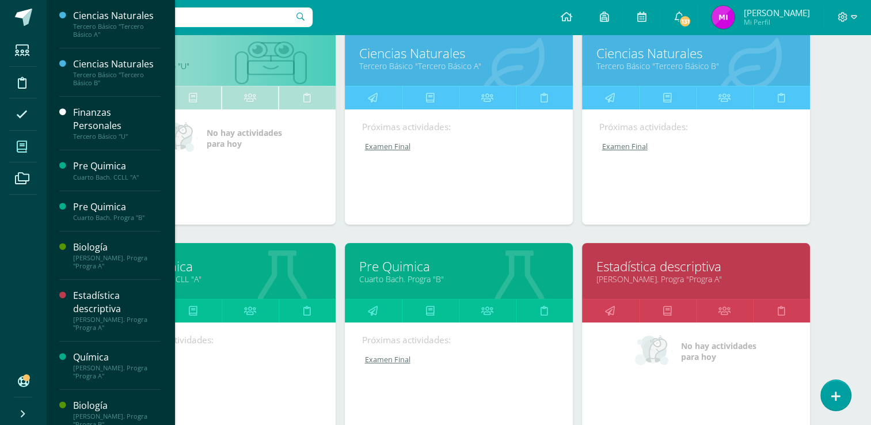
click at [410, 66] on link "Tercero Básico "Tercero Básico A"" at bounding box center [458, 65] width 199 height 11
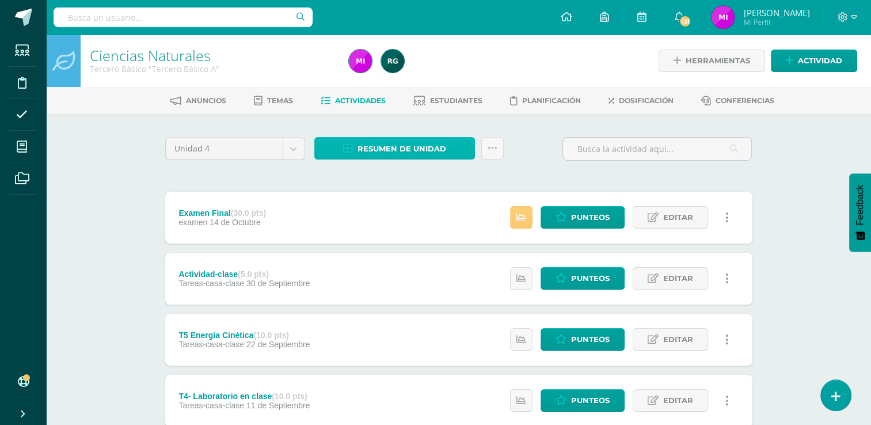
click at [378, 147] on span "Resumen de unidad" at bounding box center [401, 148] width 89 height 21
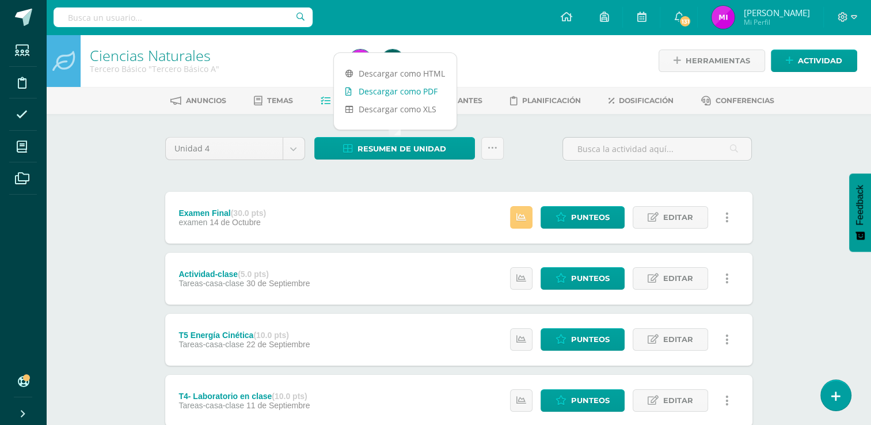
click at [372, 87] on link "Descargar como PDF" at bounding box center [395, 91] width 123 height 18
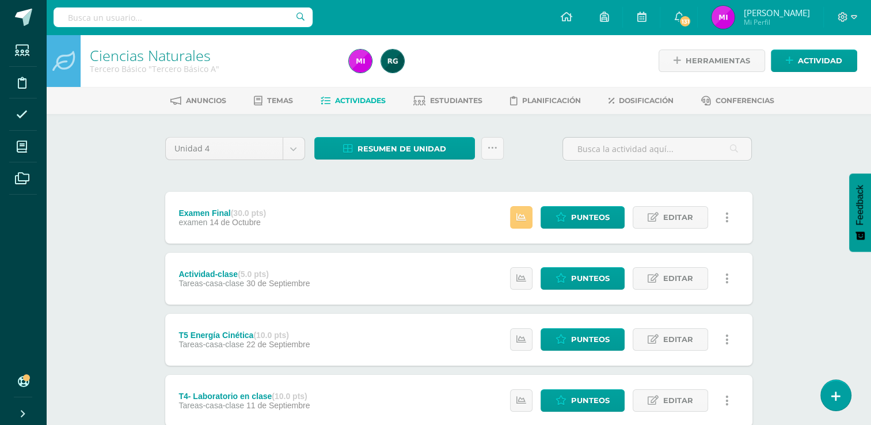
click at [803, 280] on div "Ciencias Naturales Tercero Básico "Tercero Básico A" Herramientas Detalle de as…" at bounding box center [458, 391] width 825 height 713
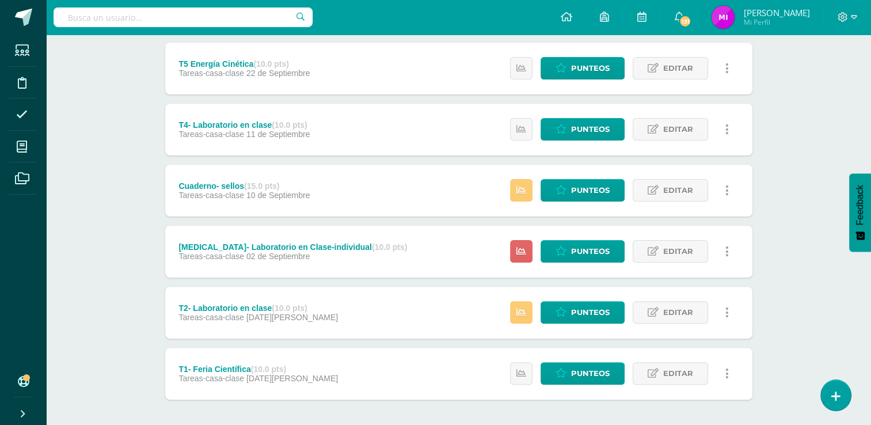
scroll to position [276, 0]
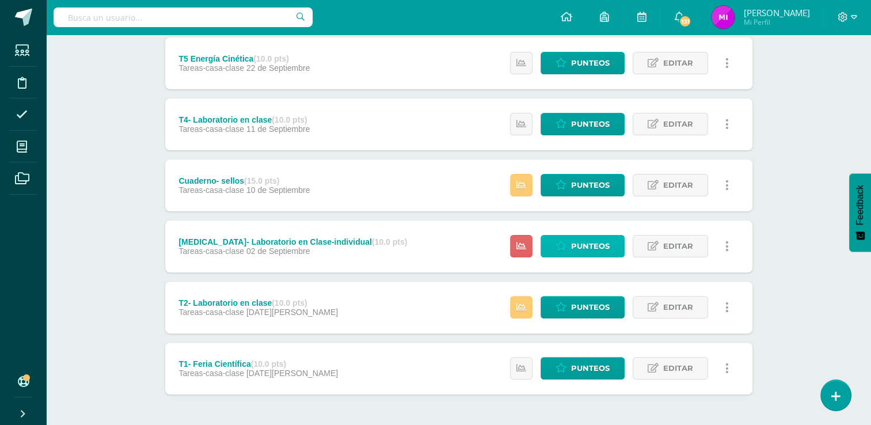
click at [580, 246] on span "Punteos" at bounding box center [590, 245] width 39 height 21
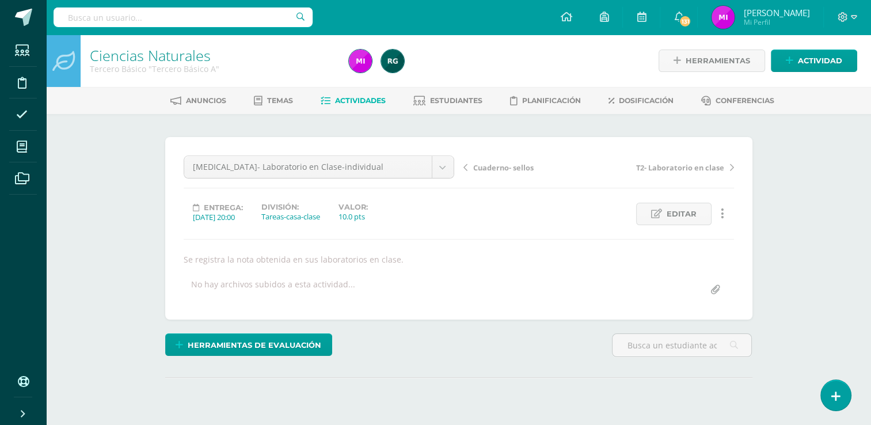
click at [817, 218] on div "Ciencias Naturales Tercero Básico "Tercero Básico A" Herramientas Detalle de as…" at bounding box center [458, 251] width 825 height 432
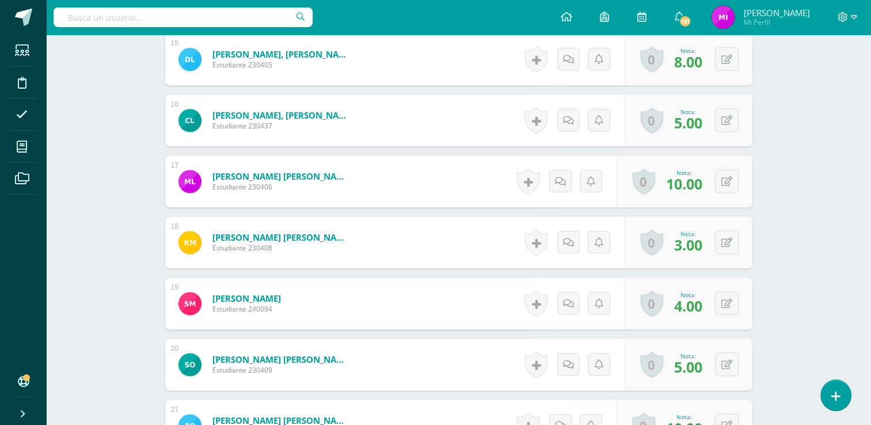
scroll to position [1234, 0]
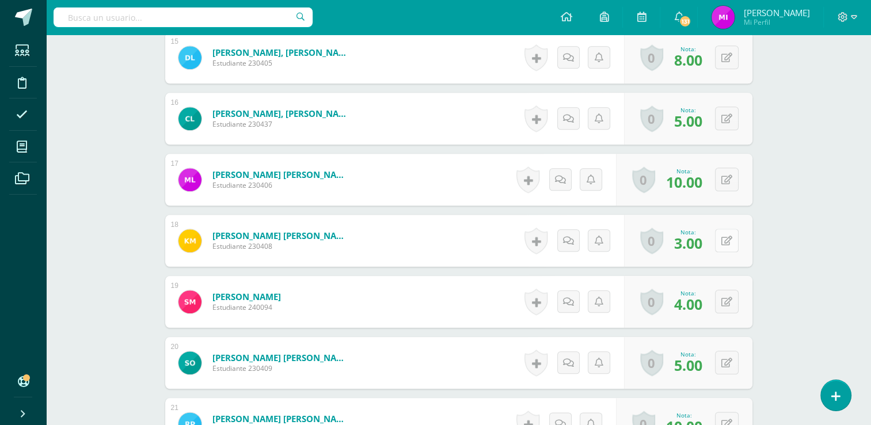
click at [727, 241] on button at bounding box center [727, 241] width 24 height 24
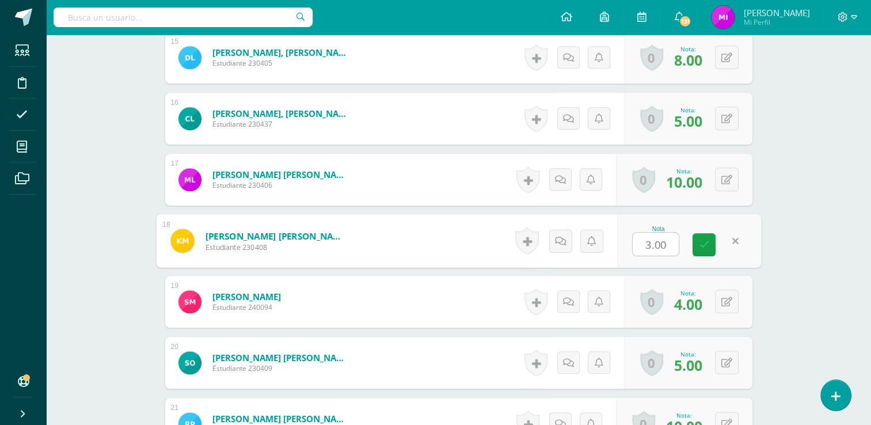
type input "7"
type input "10"
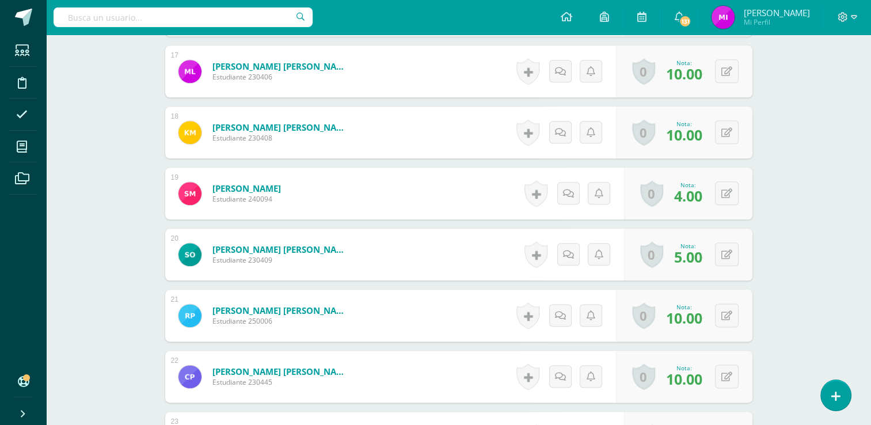
scroll to position [1349, 0]
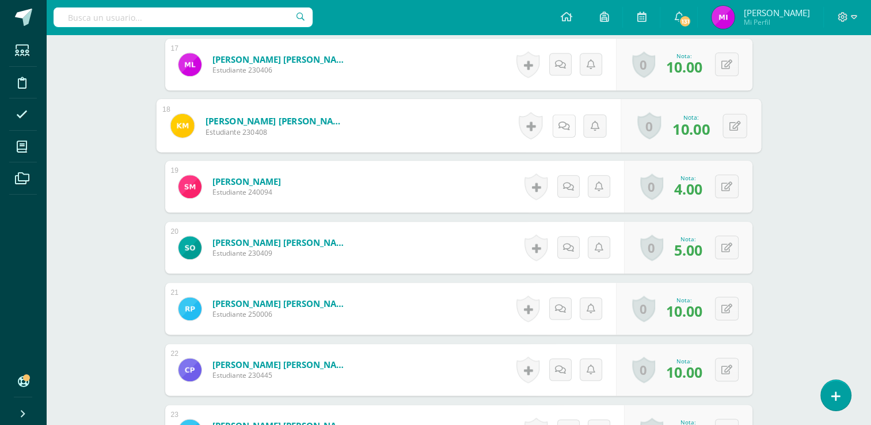
click at [561, 130] on link at bounding box center [563, 125] width 23 height 23
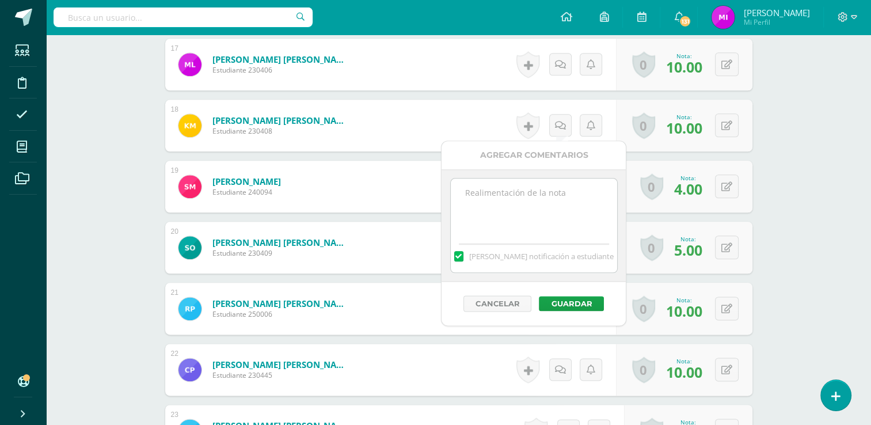
click at [520, 185] on textarea at bounding box center [534, 207] width 166 height 58
type textarea "p"
type textarea "Proceso mejoramiento"
click at [566, 302] on button "Guardar" at bounding box center [571, 303] width 65 height 15
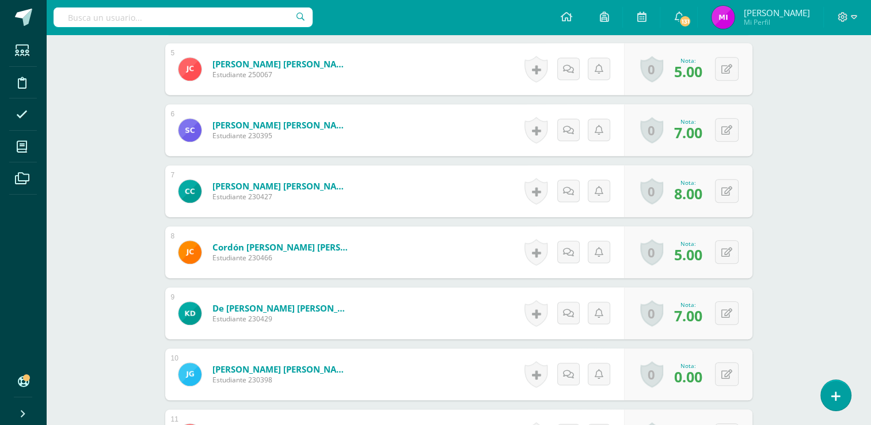
scroll to position [668, 0]
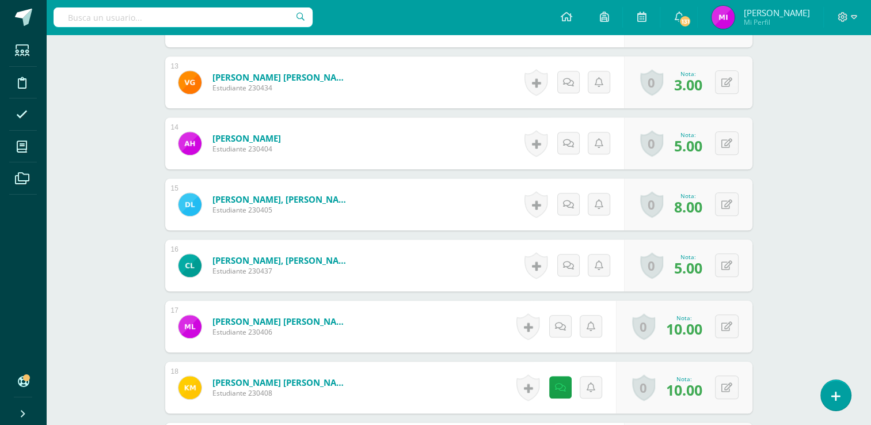
scroll to position [1105, 0]
